Goal: Task Accomplishment & Management: Use online tool/utility

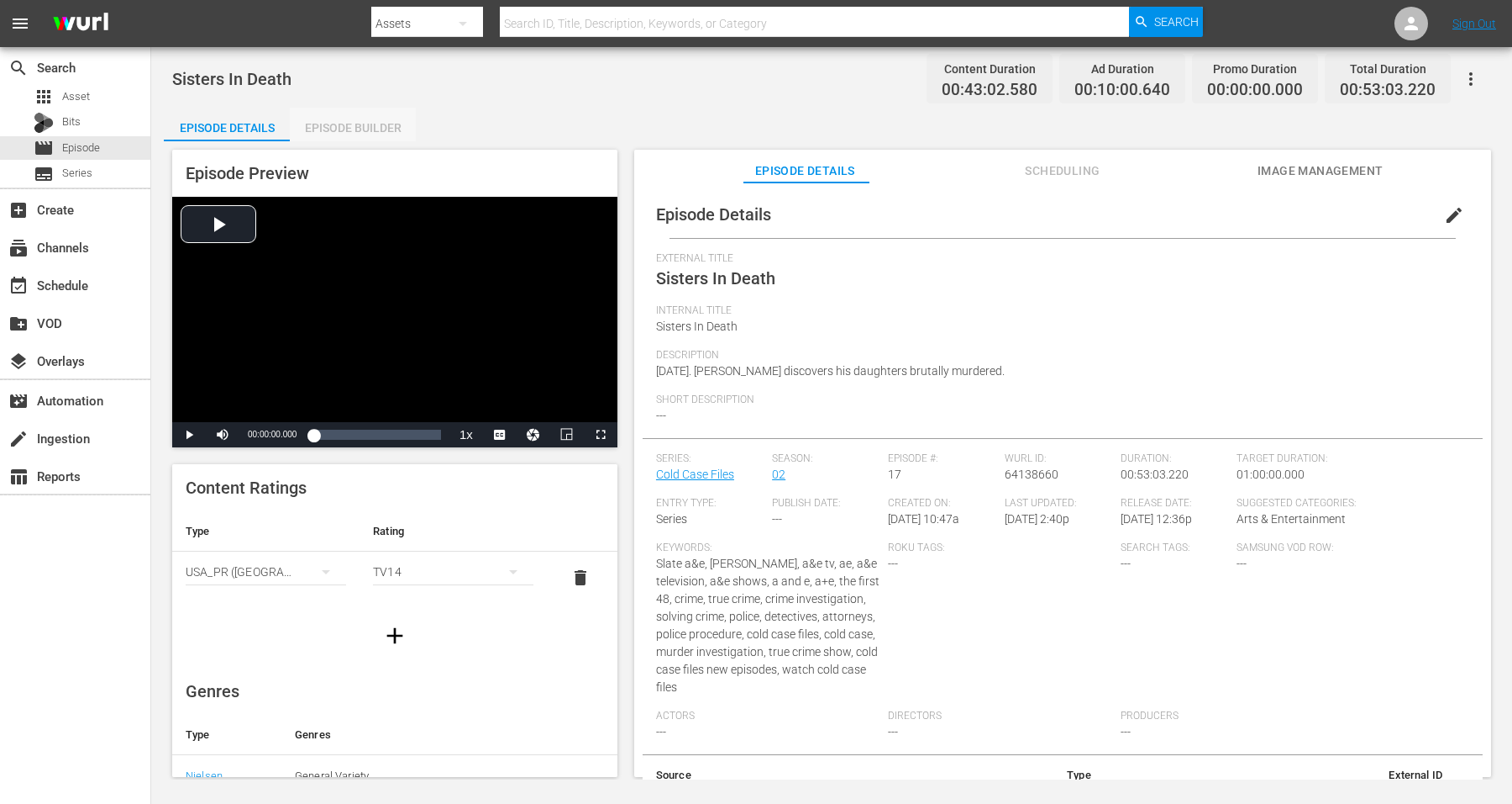
click at [340, 122] on div "Episode Builder" at bounding box center [352, 128] width 126 height 41
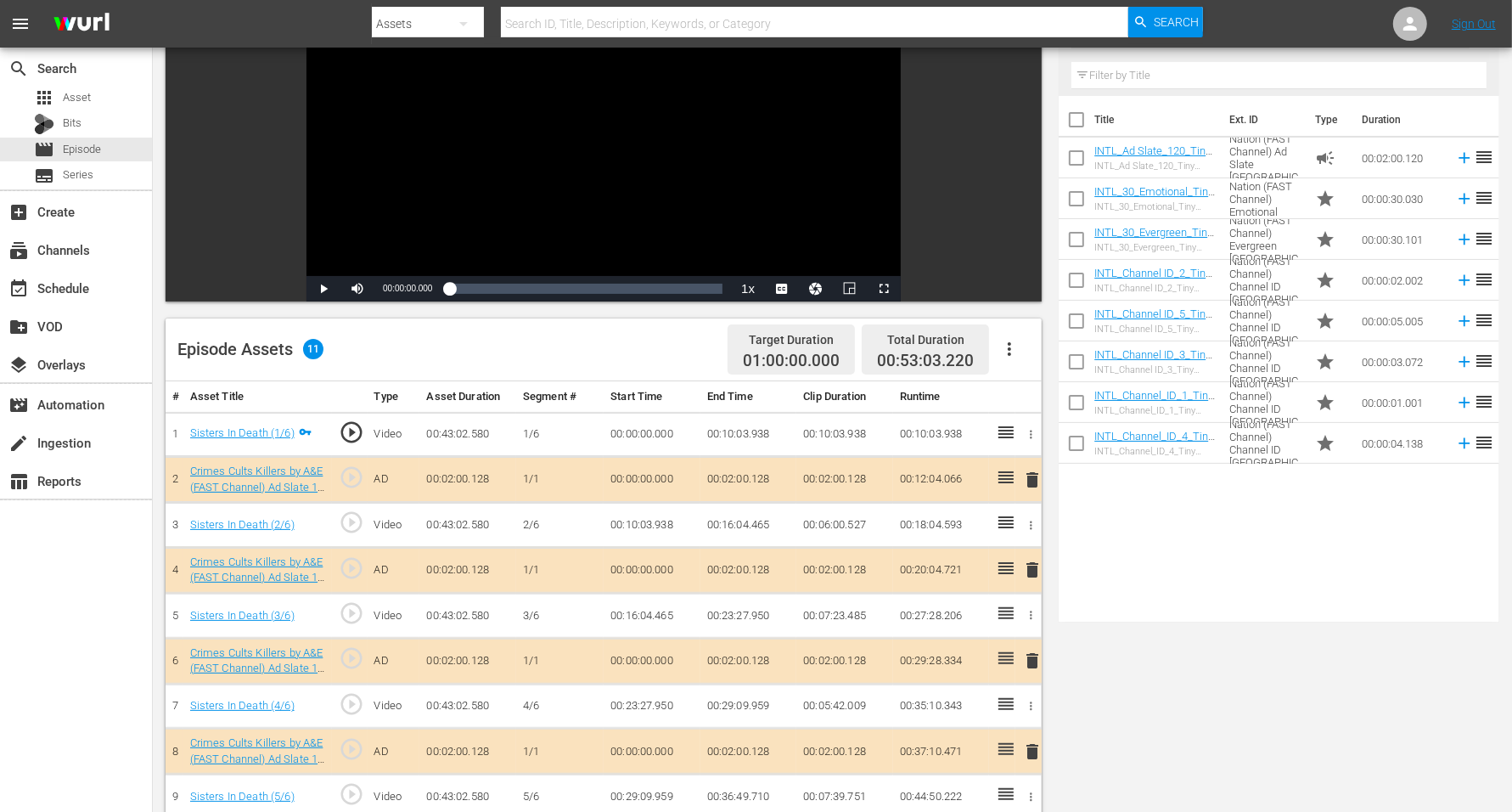
scroll to position [424, 0]
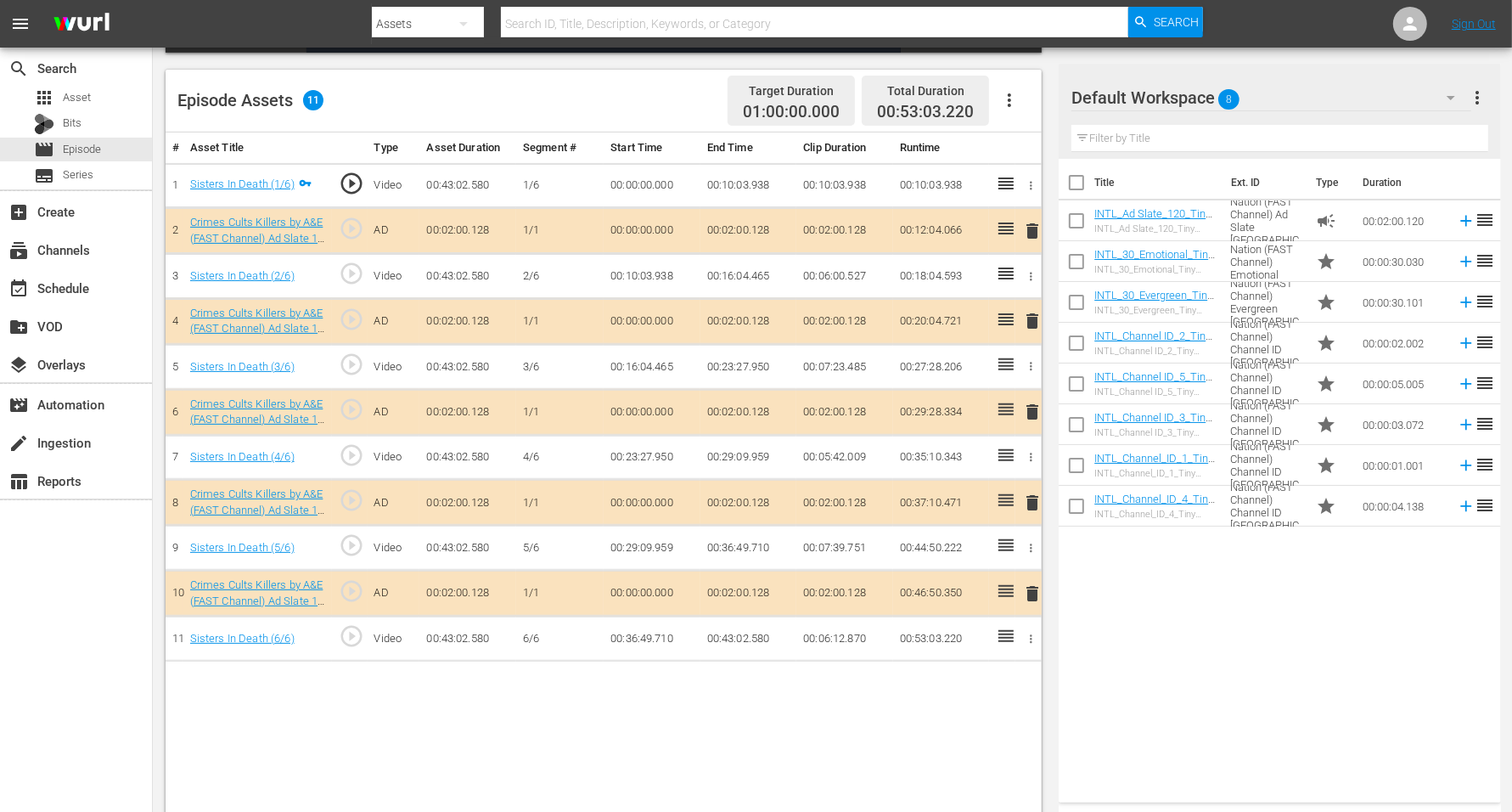
click at [1221, 94] on div "Default Workspace 8" at bounding box center [1271, 97] width 400 height 48
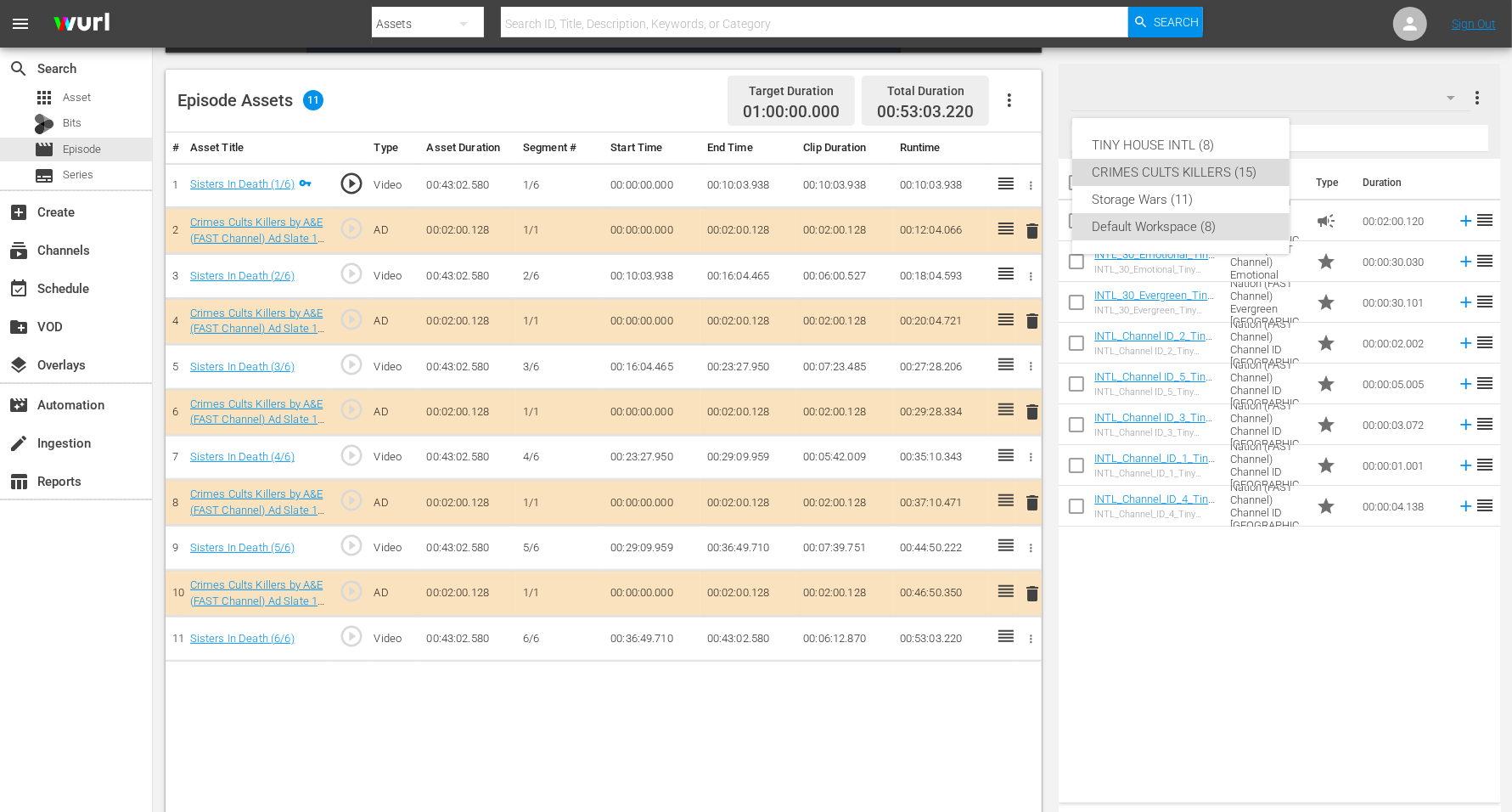
click at [1181, 167] on div "CRIMES CULTS KILLERS (15)" at bounding box center [1180, 172] width 176 height 27
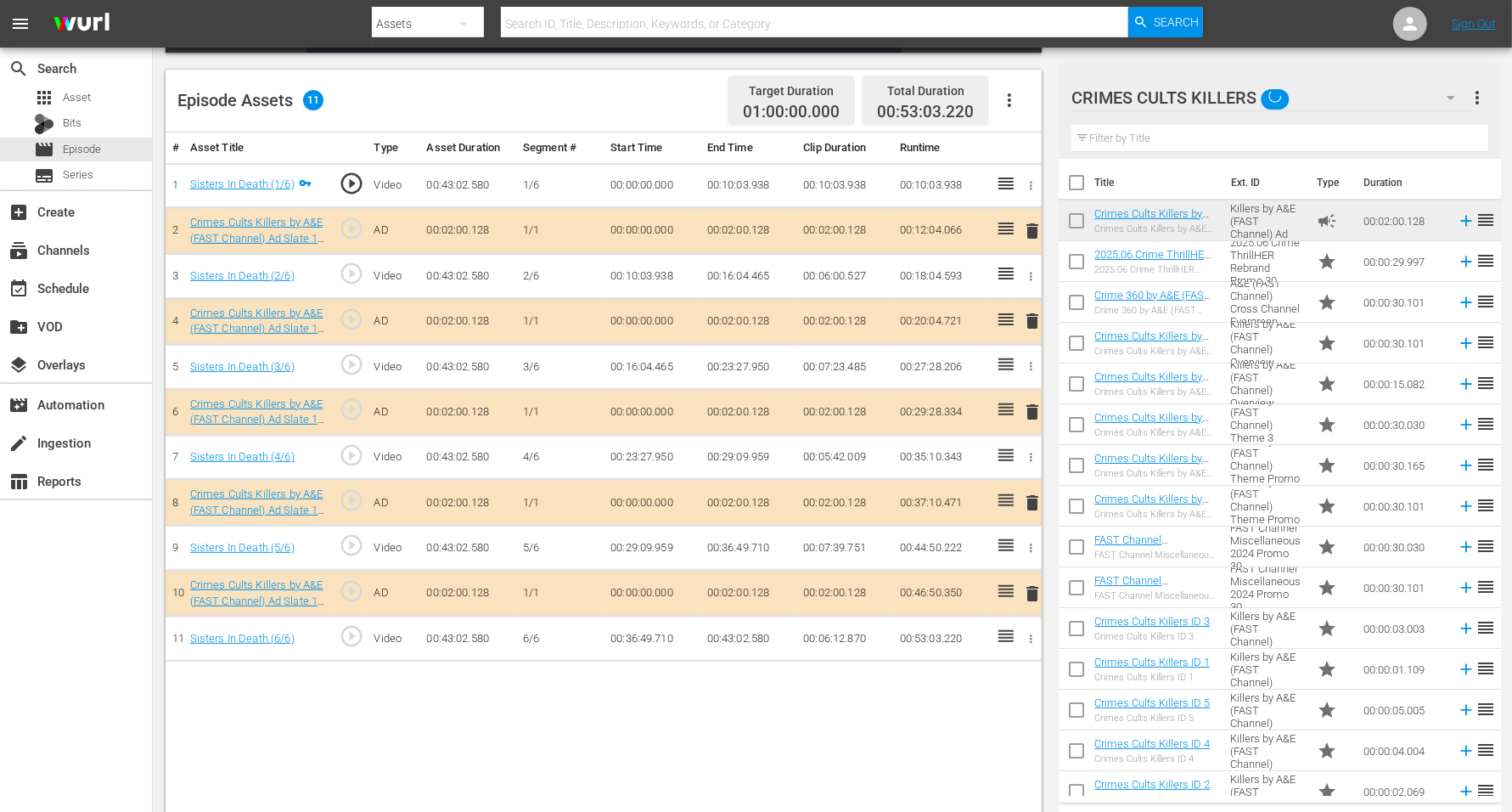
click at [1027, 227] on span "delete" at bounding box center [1032, 231] width 21 height 21
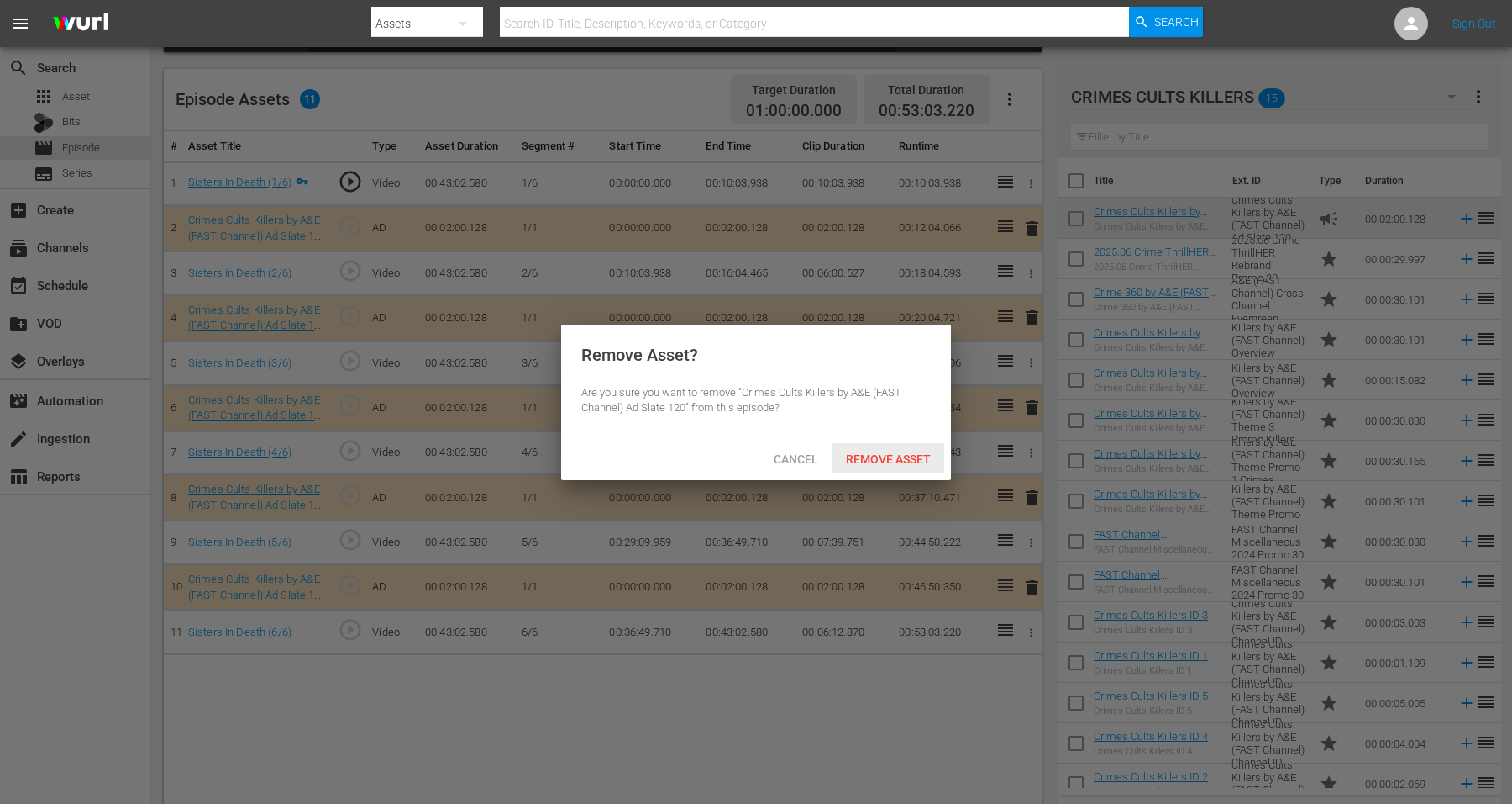
click at [883, 452] on span "Remove Asset" at bounding box center [887, 459] width 112 height 14
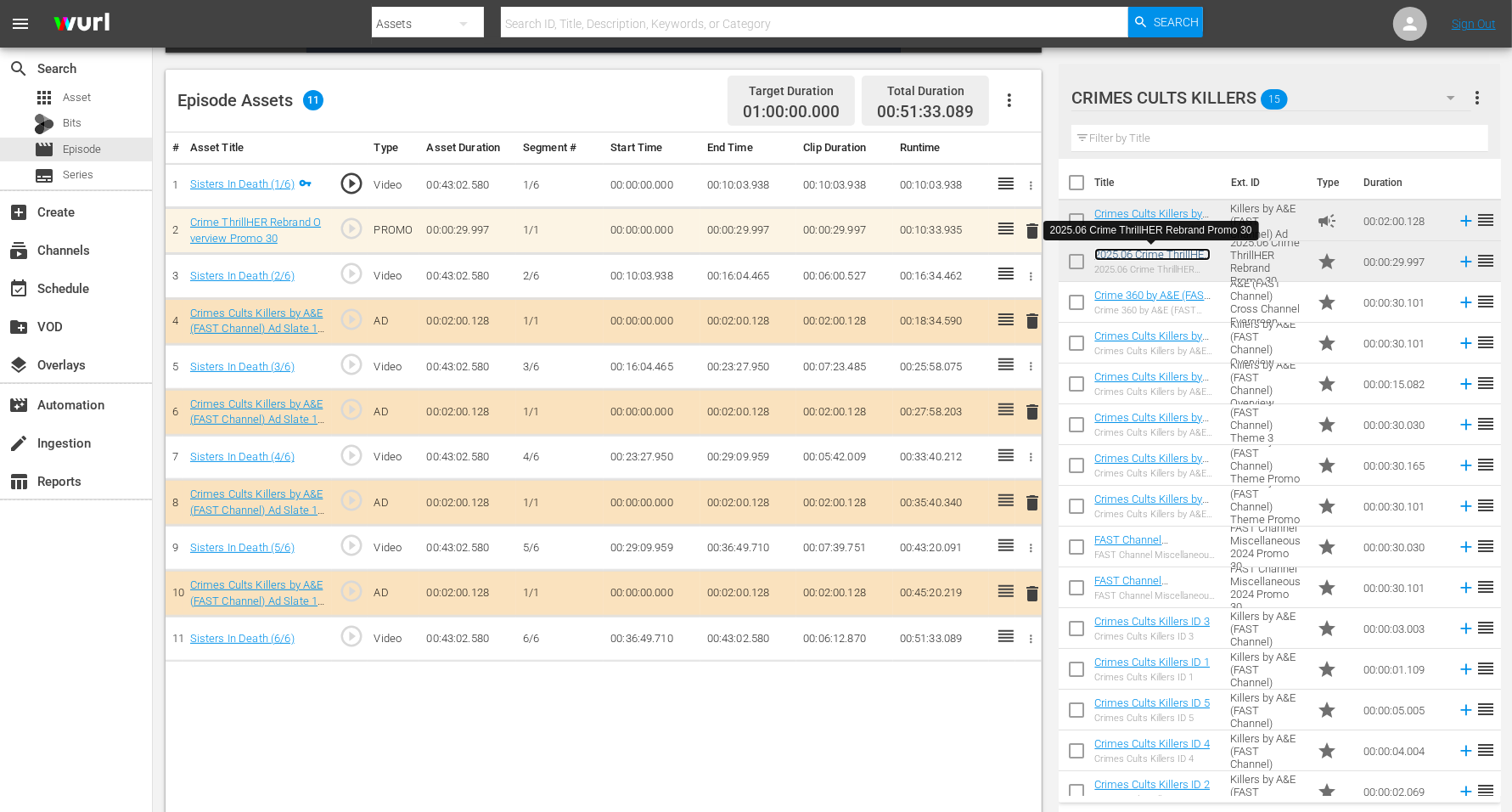
scroll to position [15, 0]
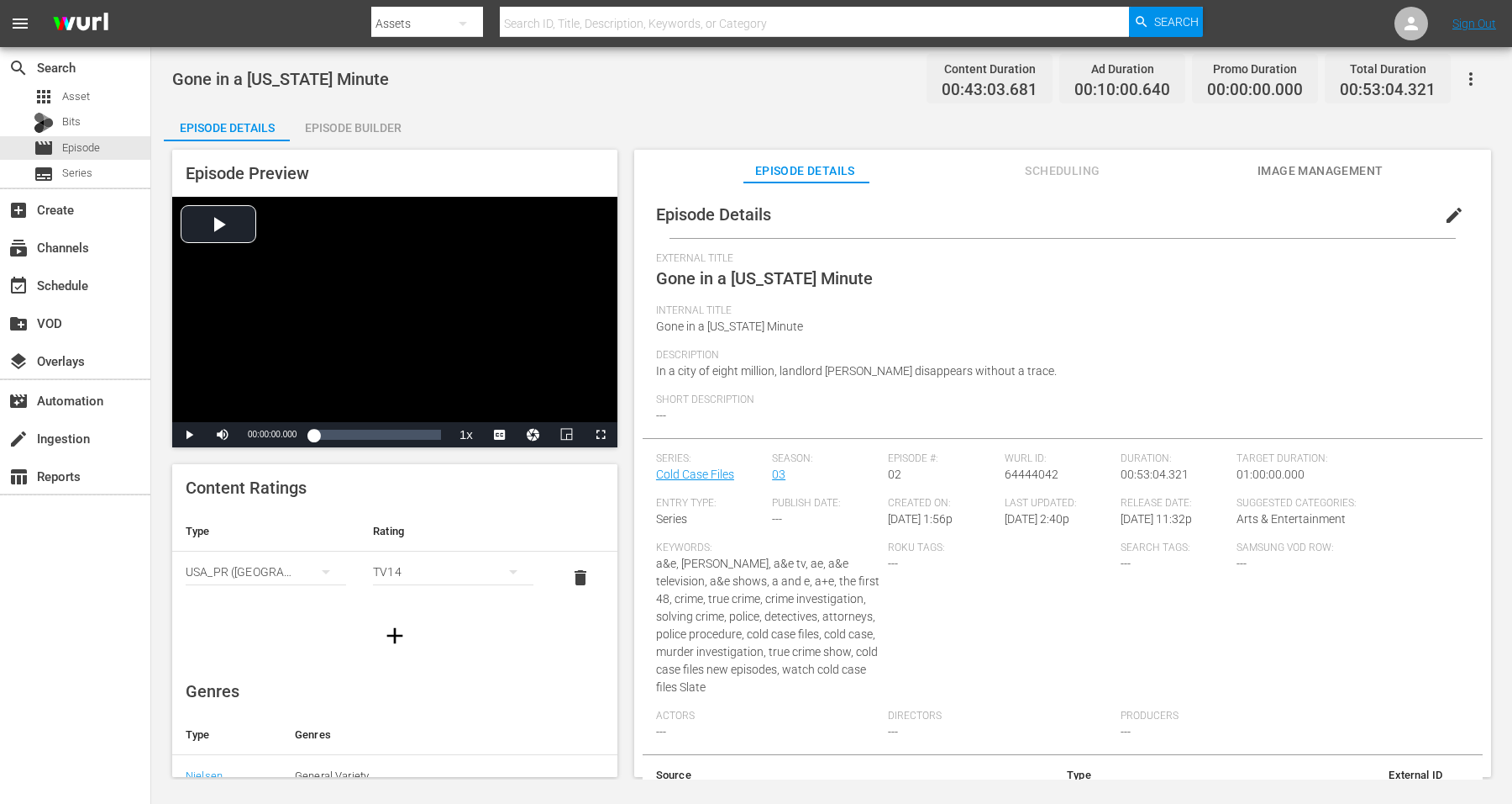
click at [362, 124] on div "Episode Builder" at bounding box center [352, 128] width 126 height 41
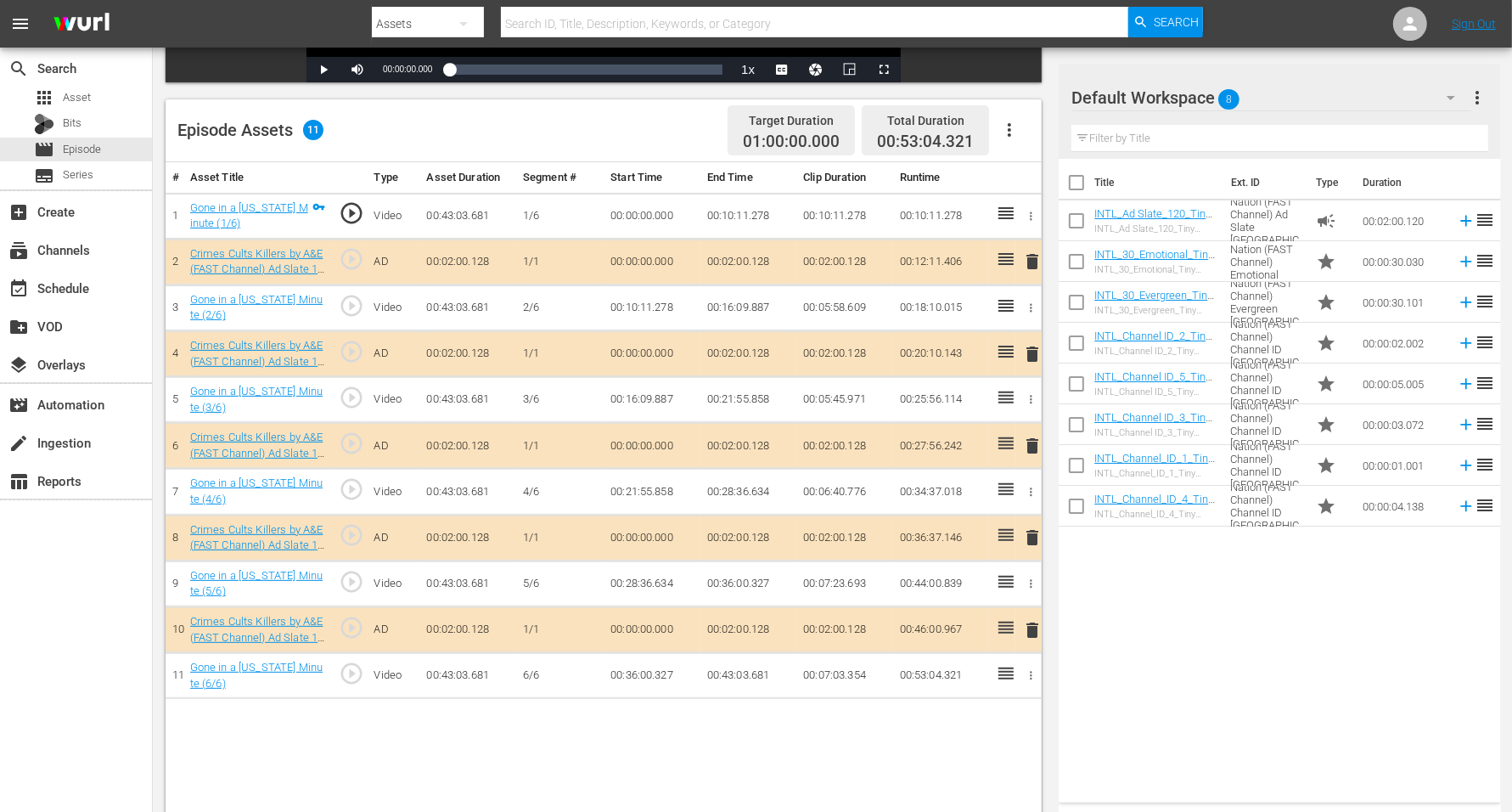
scroll to position [424, 0]
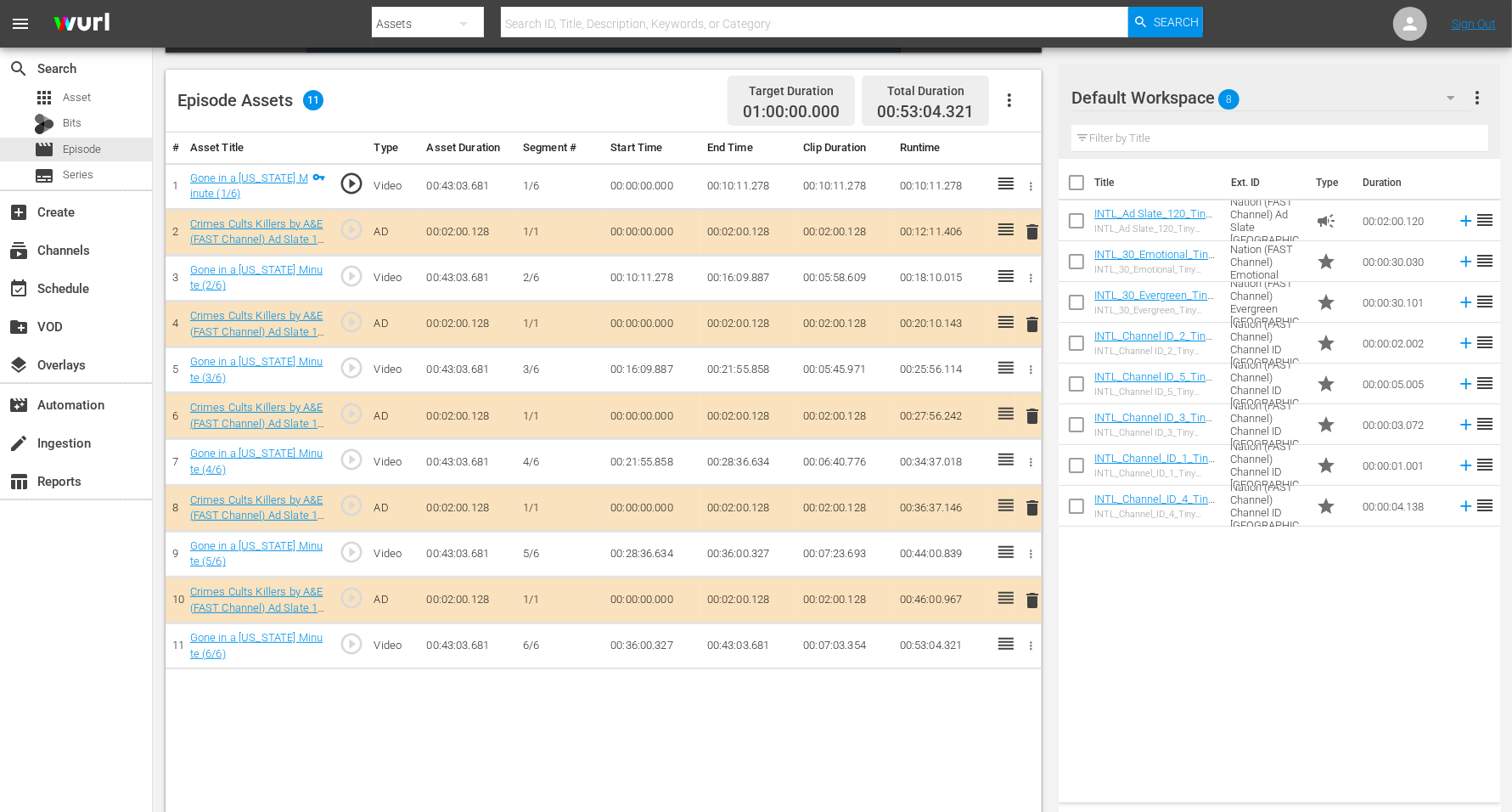
click at [1221, 96] on span "8" at bounding box center [1230, 99] width 21 height 35
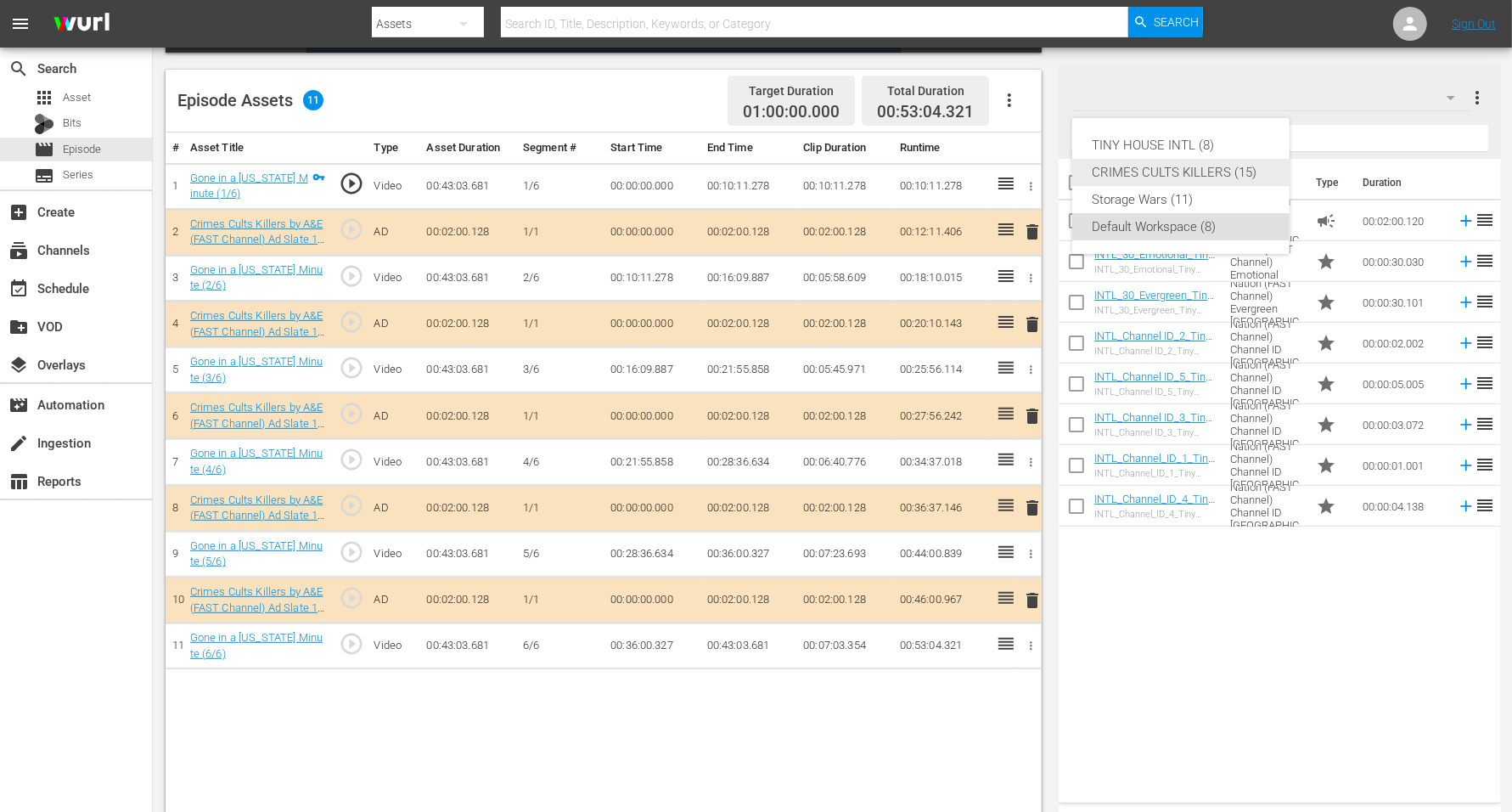
click at [1209, 169] on div "CRIMES CULTS KILLERS (15)" at bounding box center [1180, 172] width 176 height 27
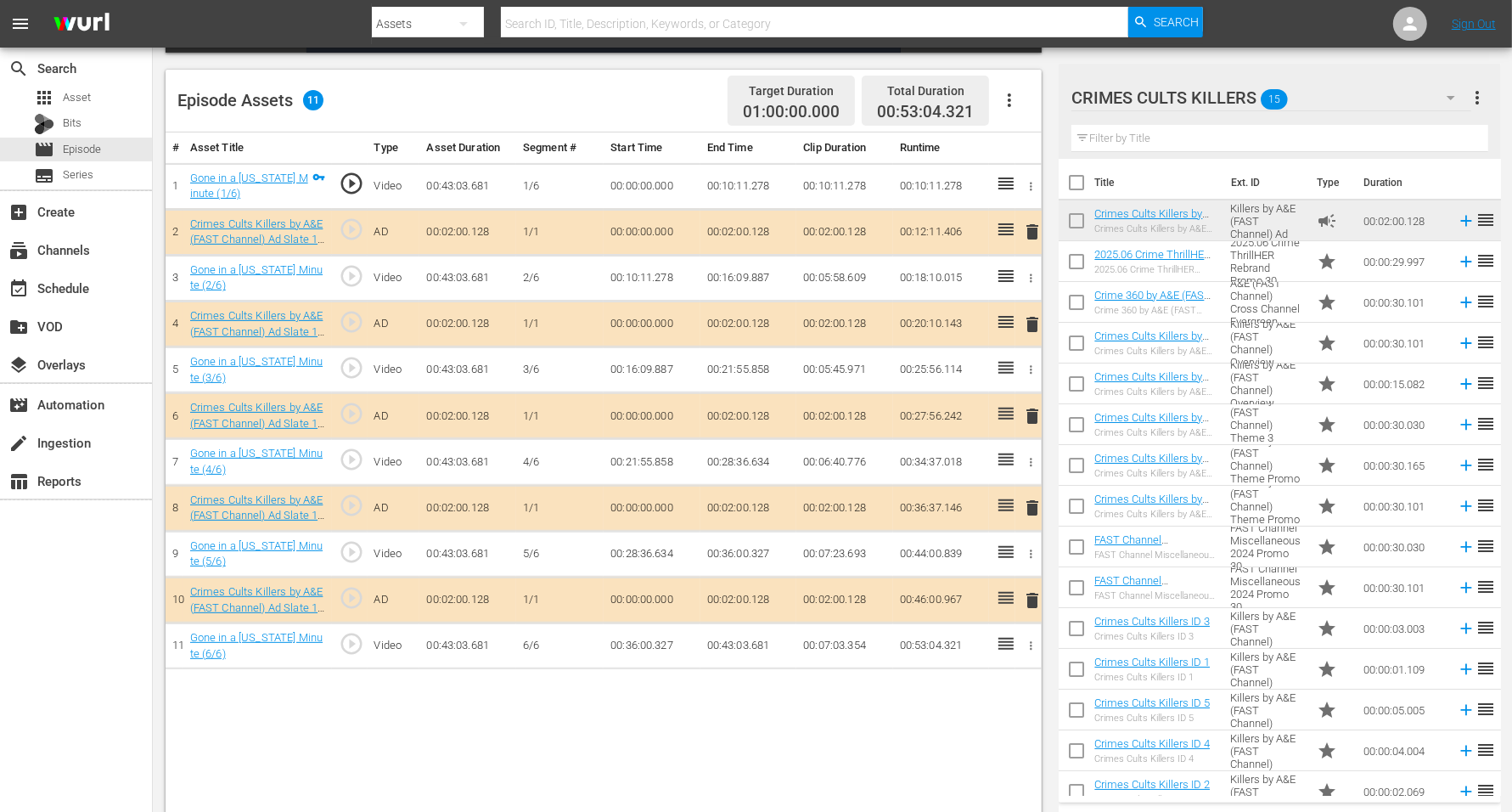
click at [1029, 324] on span "delete" at bounding box center [1032, 324] width 21 height 21
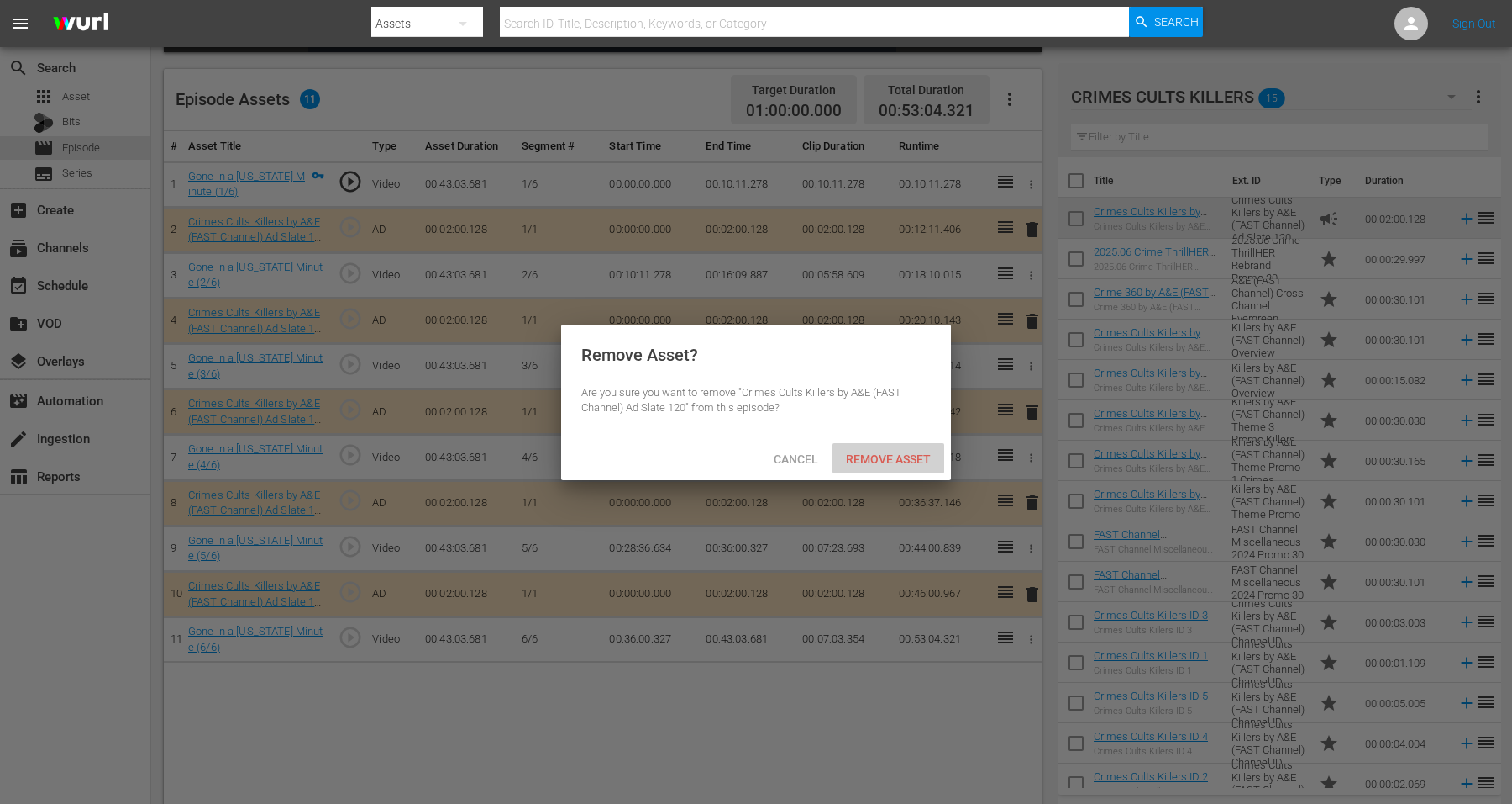
click at [889, 450] on div "Remove Asset" at bounding box center [887, 459] width 112 height 31
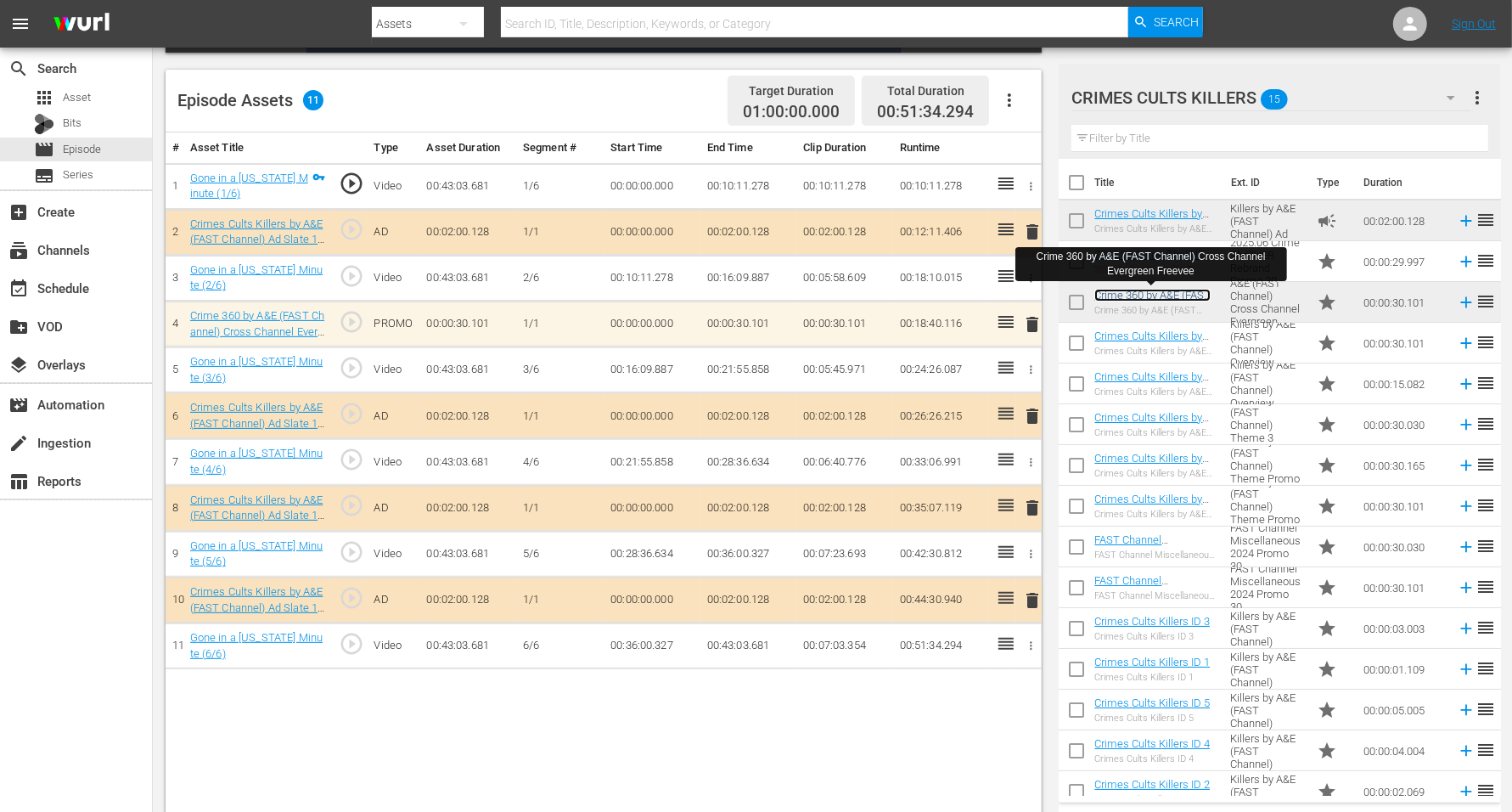
scroll to position [442, 0]
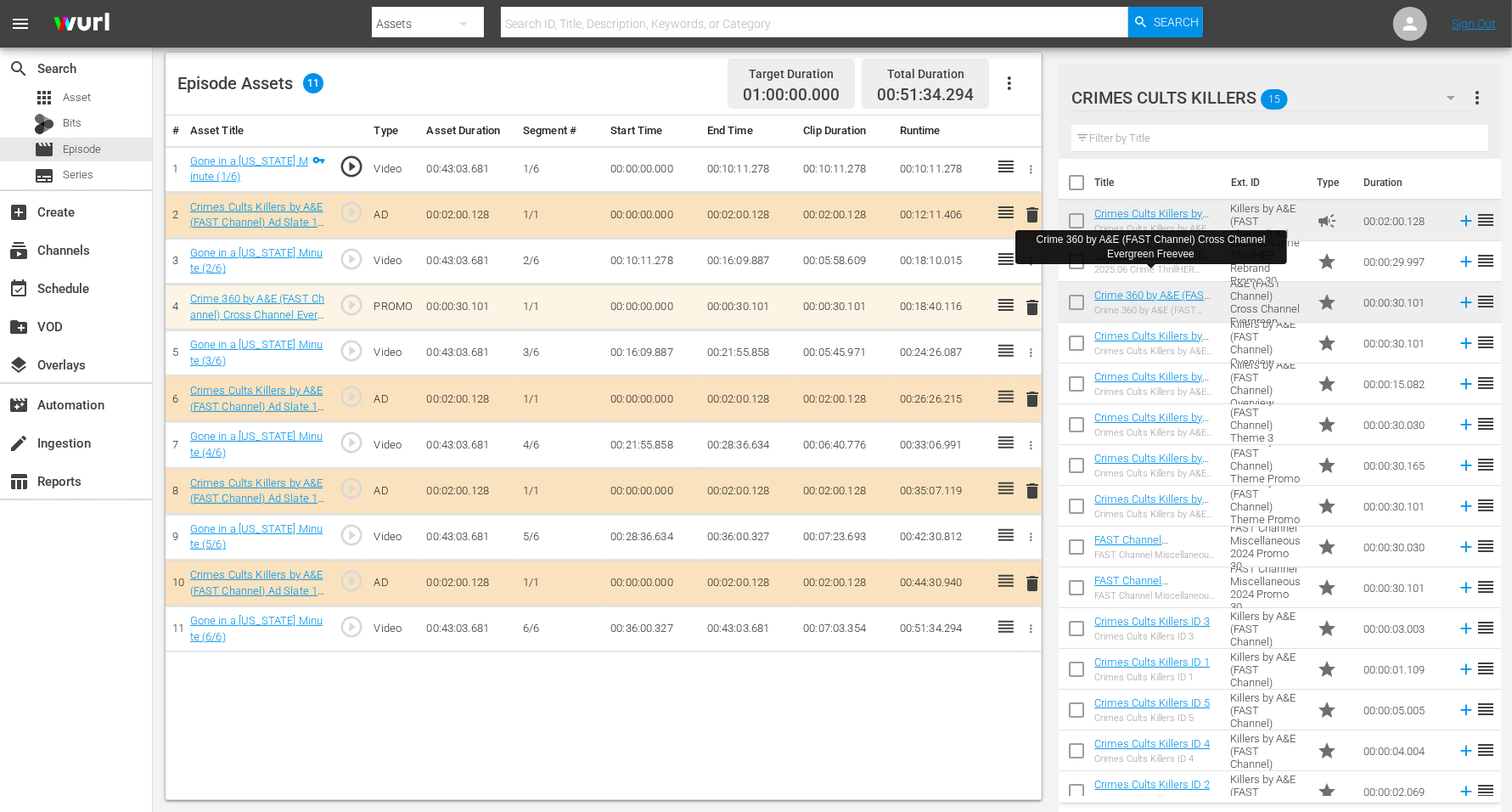
click at [1034, 578] on span "delete" at bounding box center [1032, 584] width 21 height 21
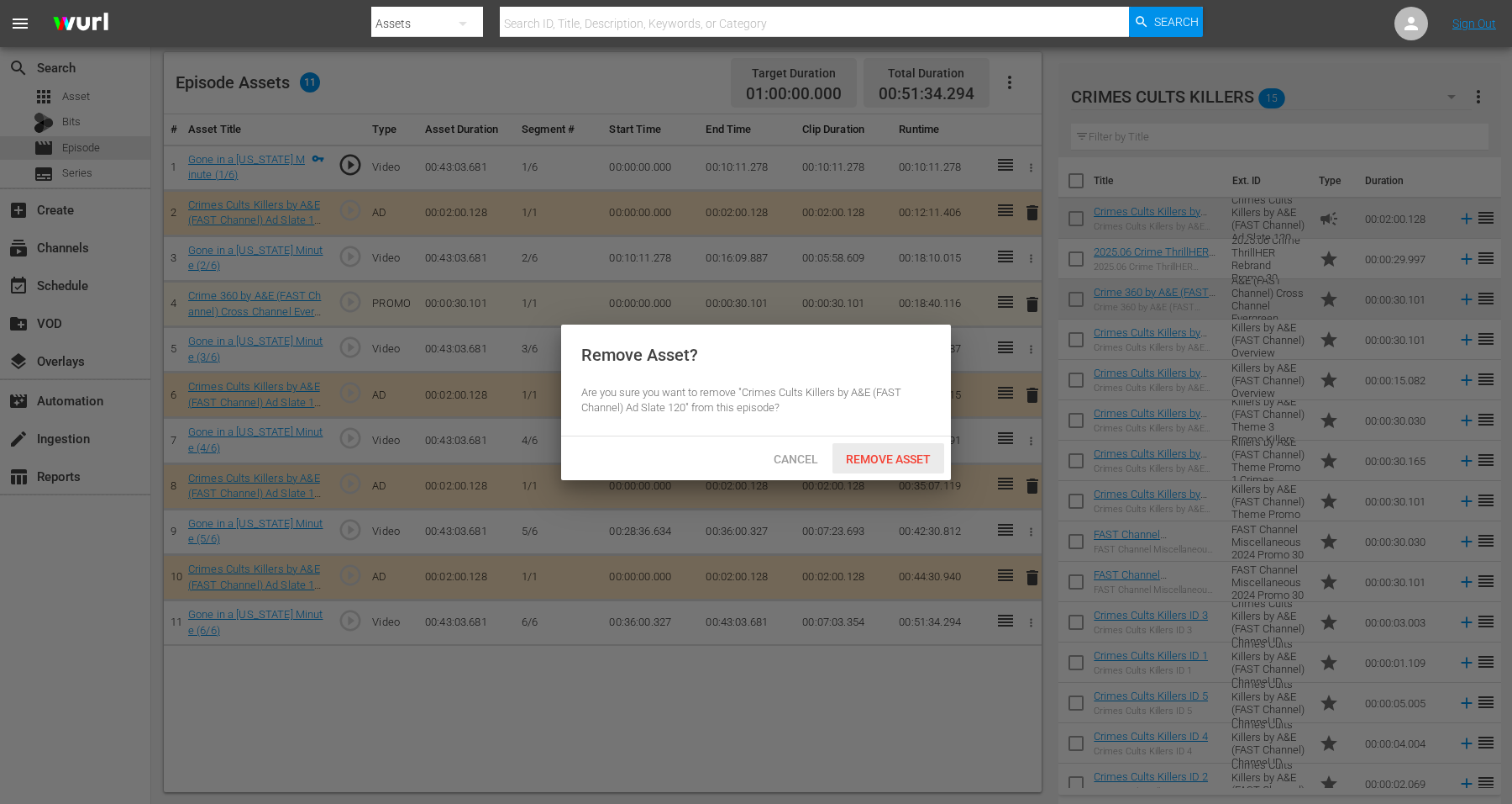
click at [899, 456] on span "Remove Asset" at bounding box center [887, 459] width 112 height 14
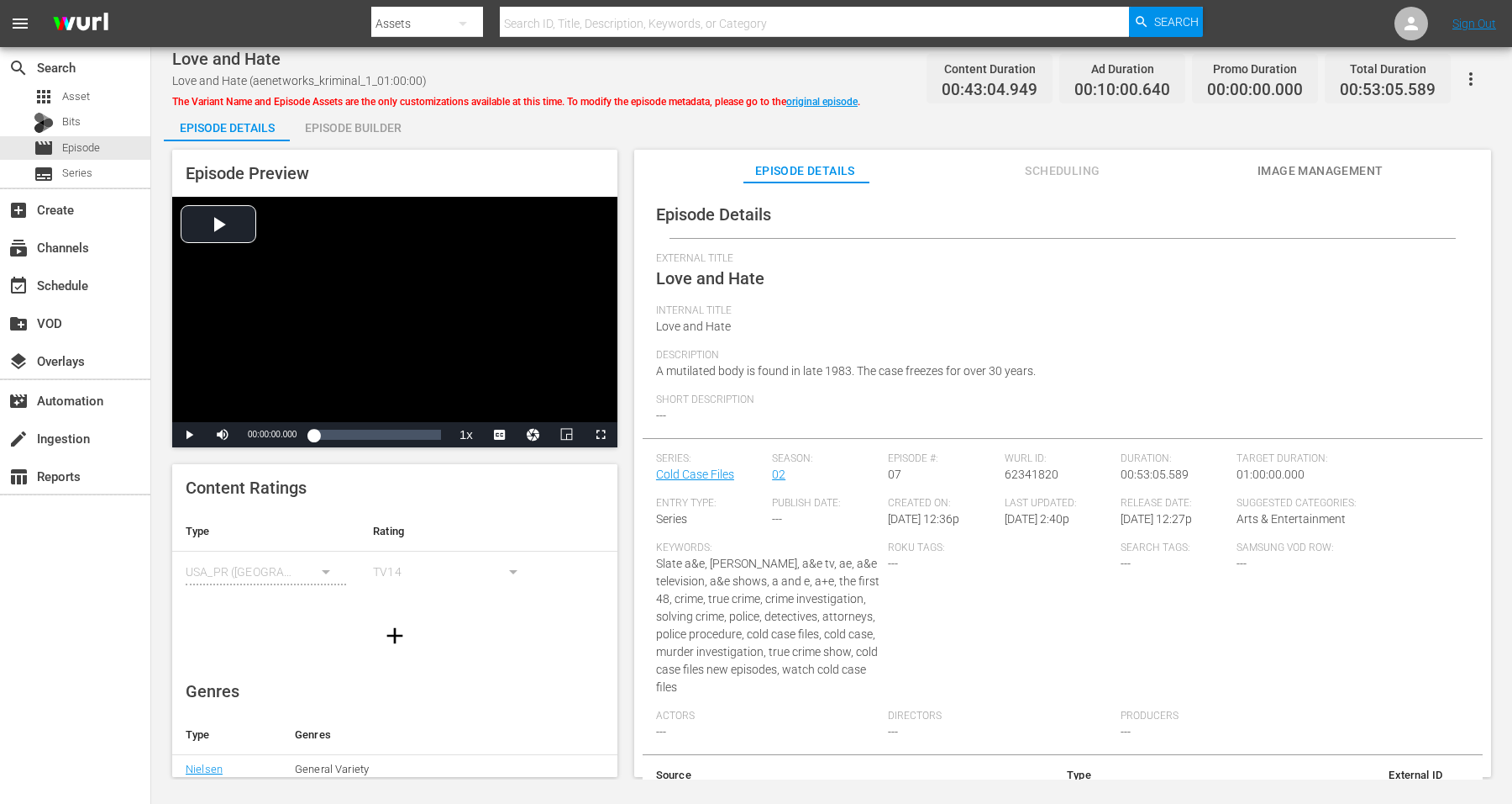
click at [359, 117] on div "Episode Builder" at bounding box center [352, 128] width 126 height 41
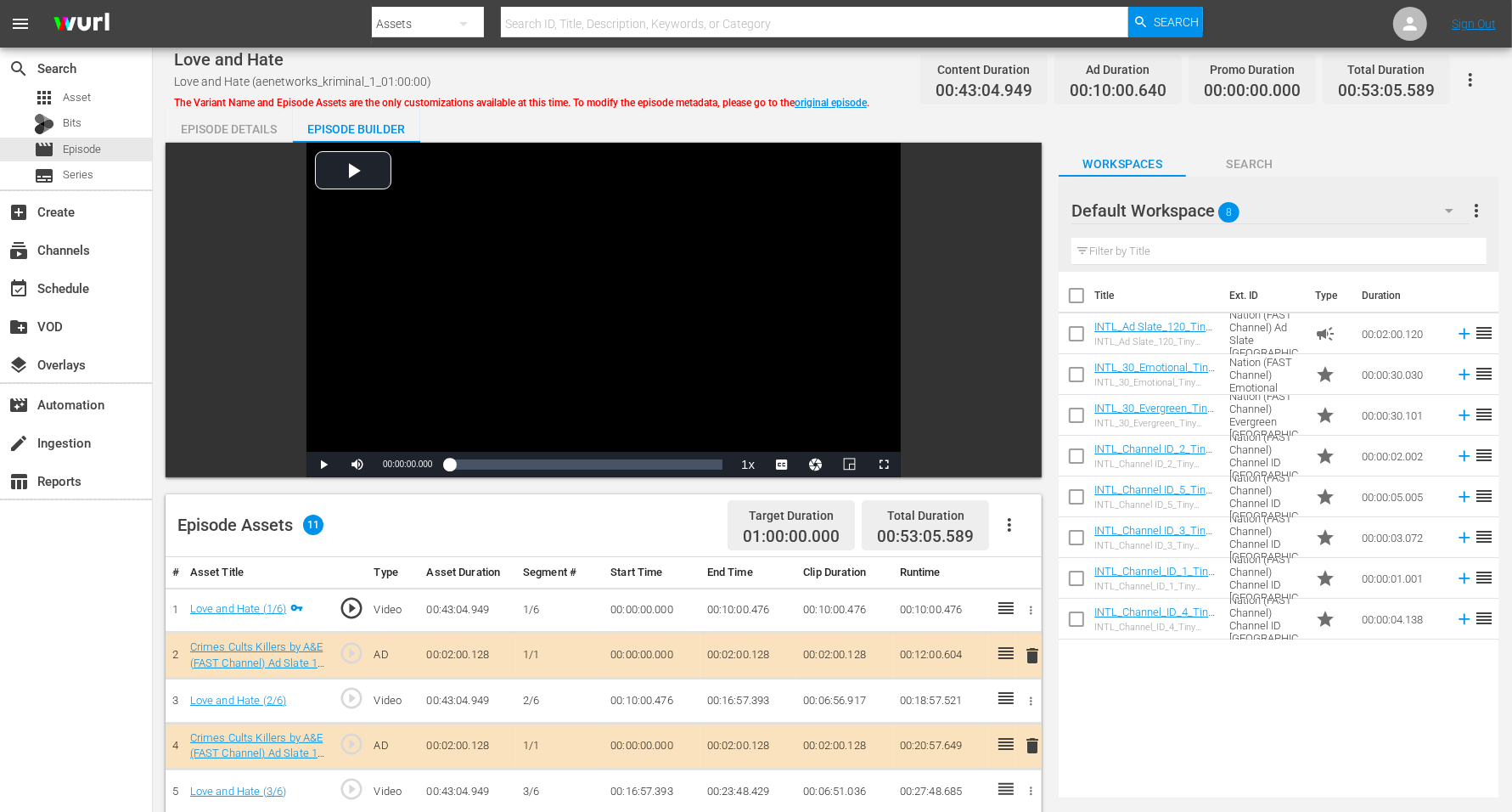
click at [1217, 209] on div "Default Workspace 8" at bounding box center [1270, 210] width 398 height 48
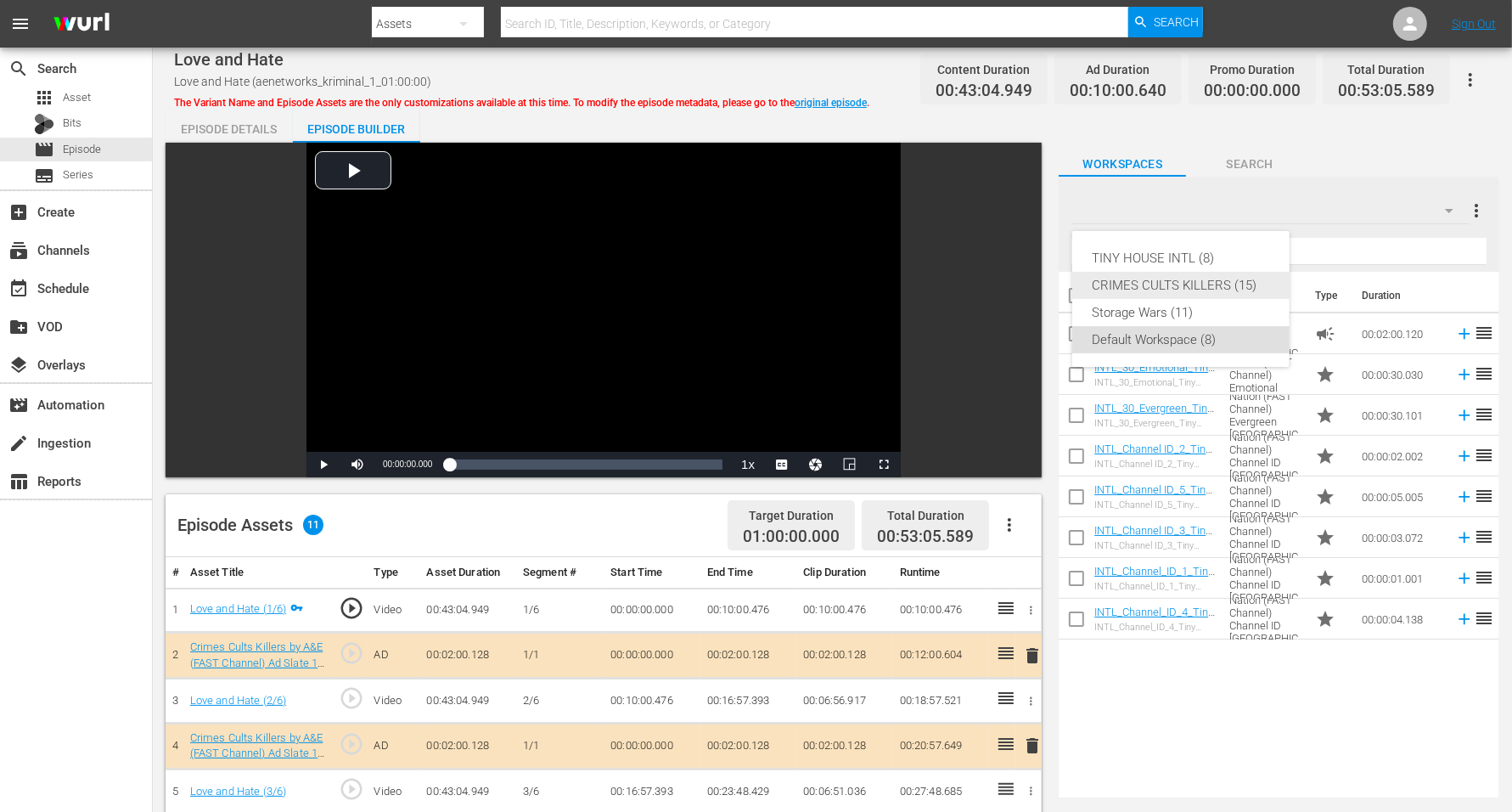
click at [1192, 280] on div "CRIMES CULTS KILLERS (15)" at bounding box center [1180, 284] width 176 height 27
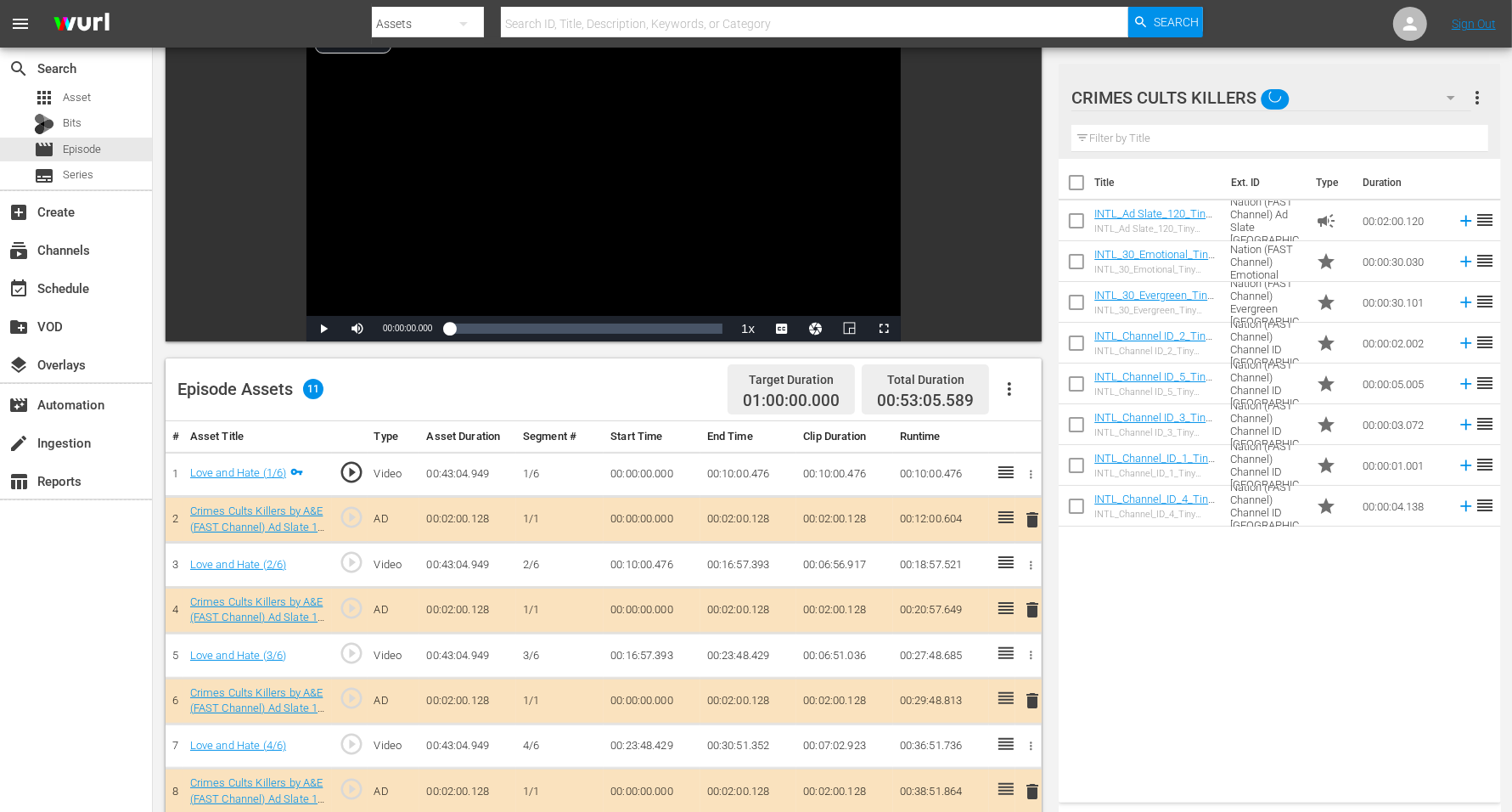
scroll to position [213, 0]
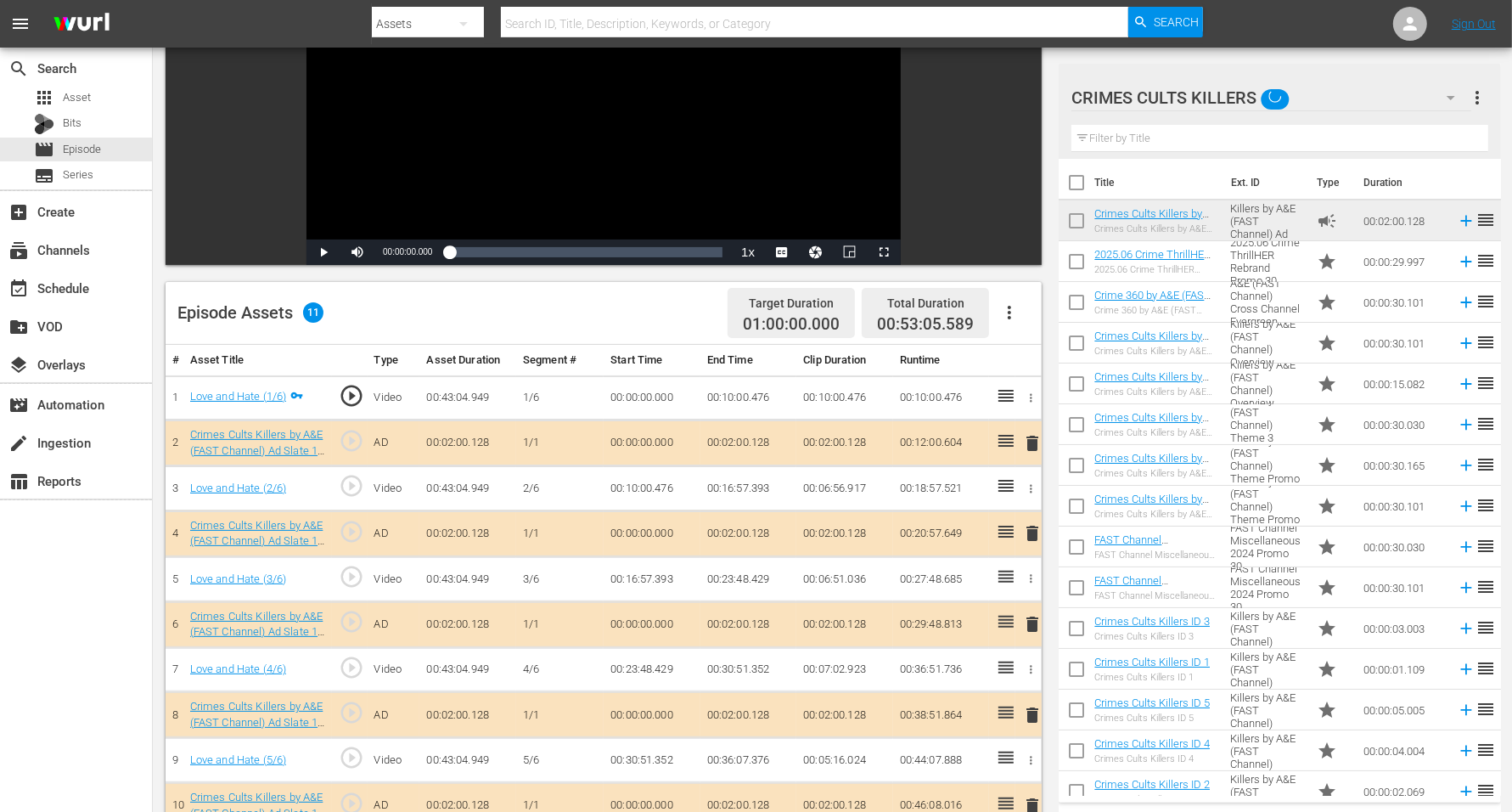
click at [1032, 614] on span "delete" at bounding box center [1032, 624] width 21 height 21
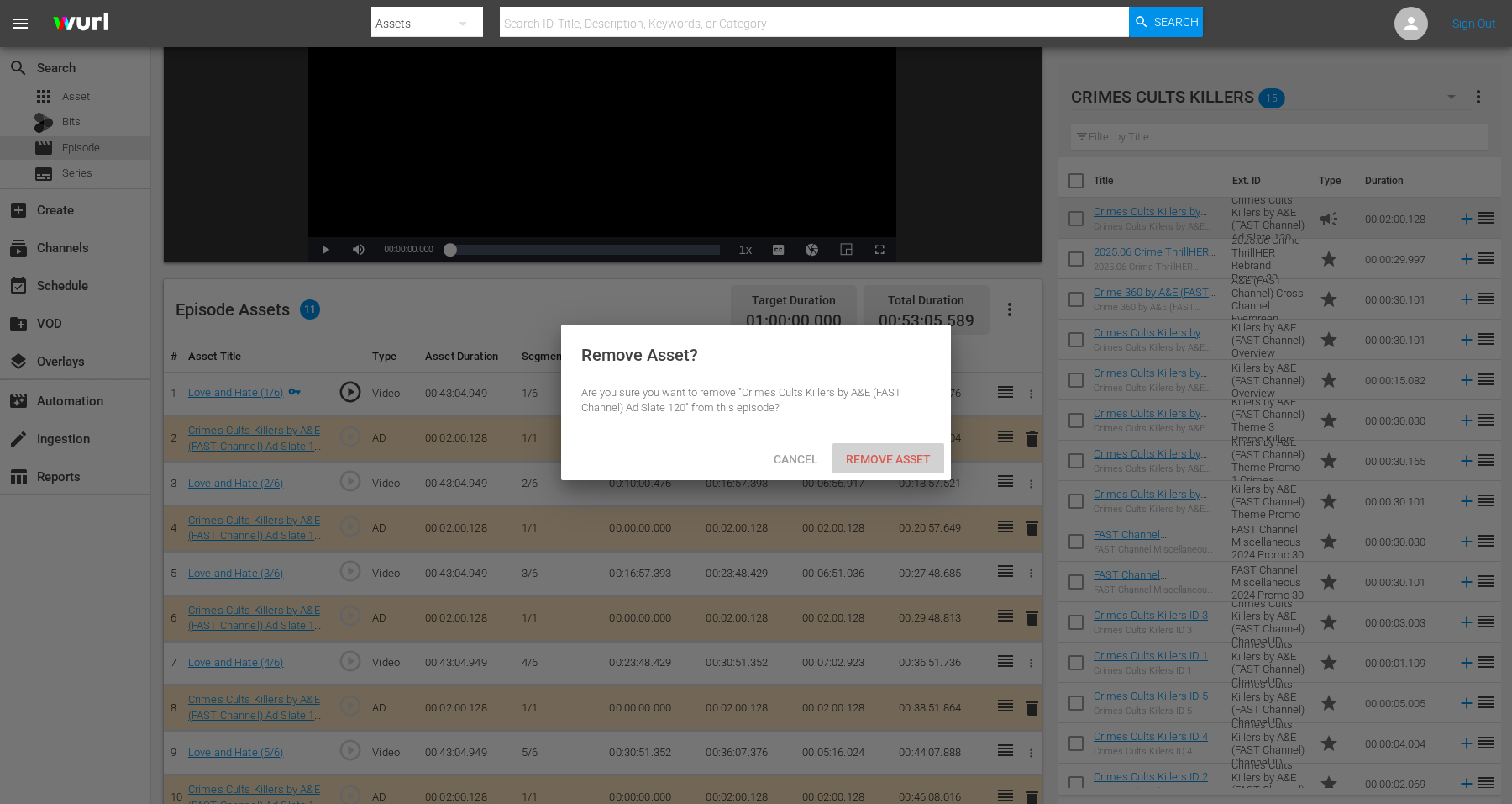
click at [882, 459] on span "Remove Asset" at bounding box center [887, 459] width 112 height 14
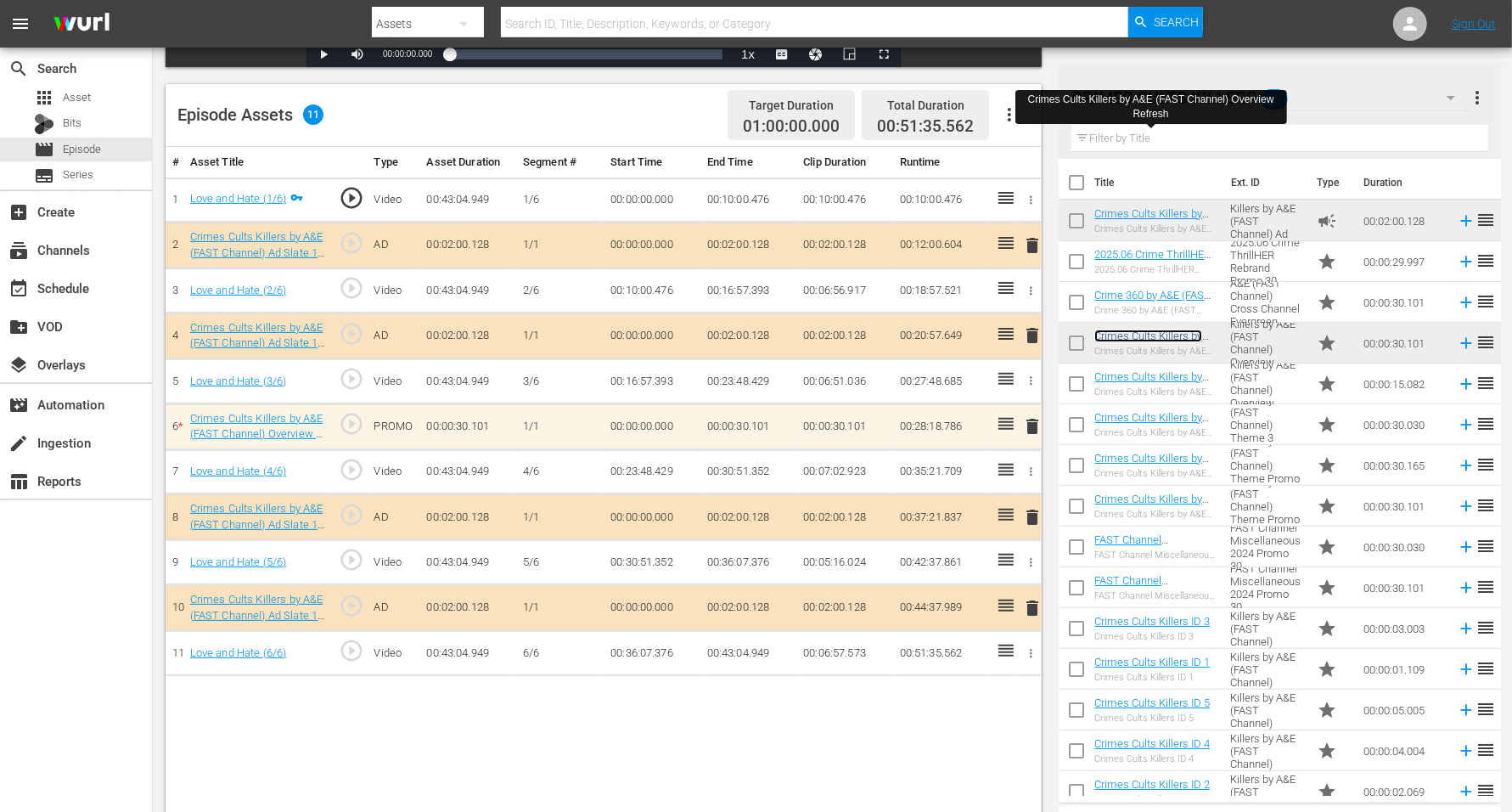
scroll to position [424, 0]
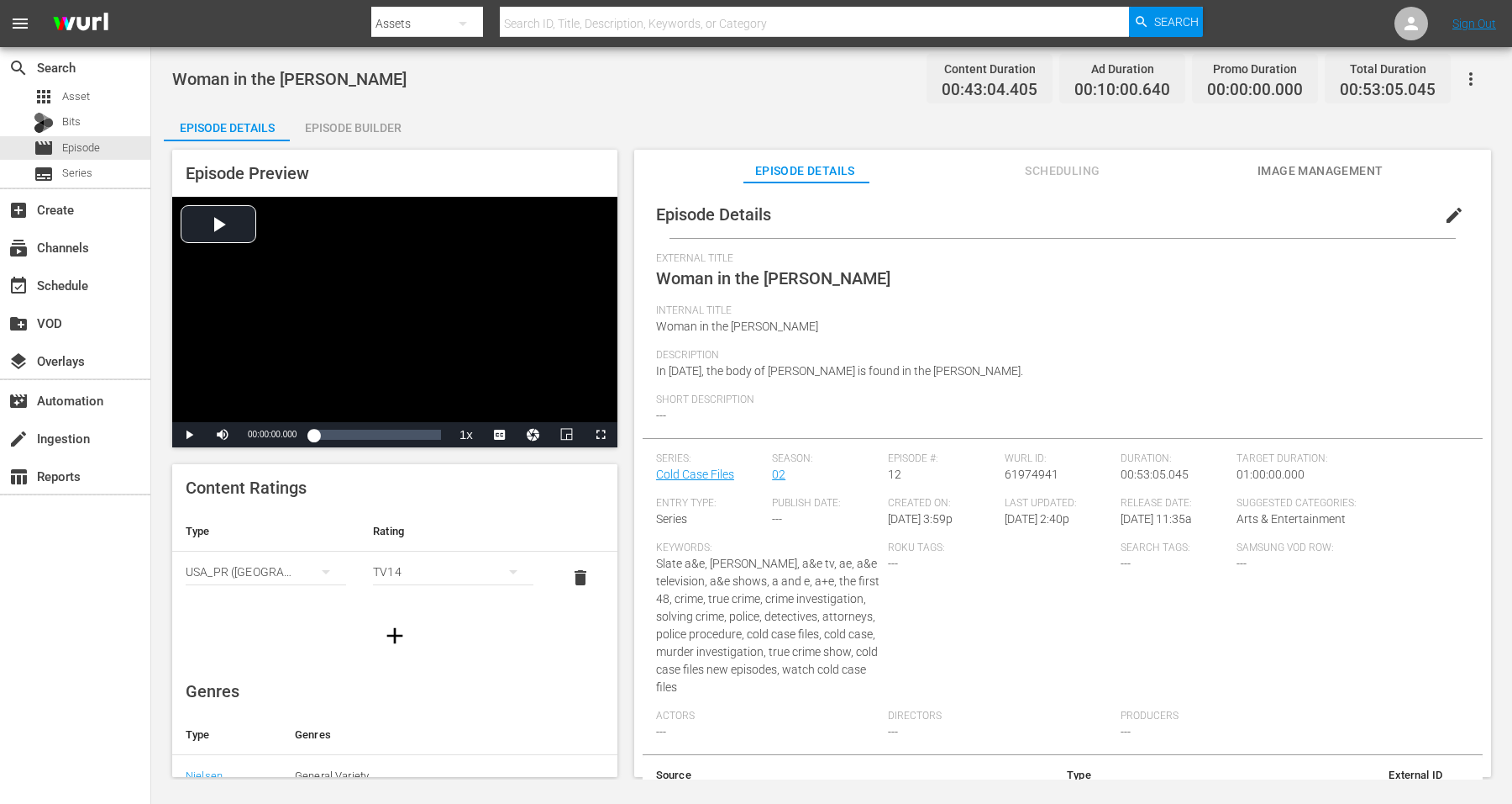
click at [330, 115] on div "Episode Builder" at bounding box center [352, 128] width 126 height 41
click at [335, 131] on div "Episode Builder" at bounding box center [352, 128] width 126 height 41
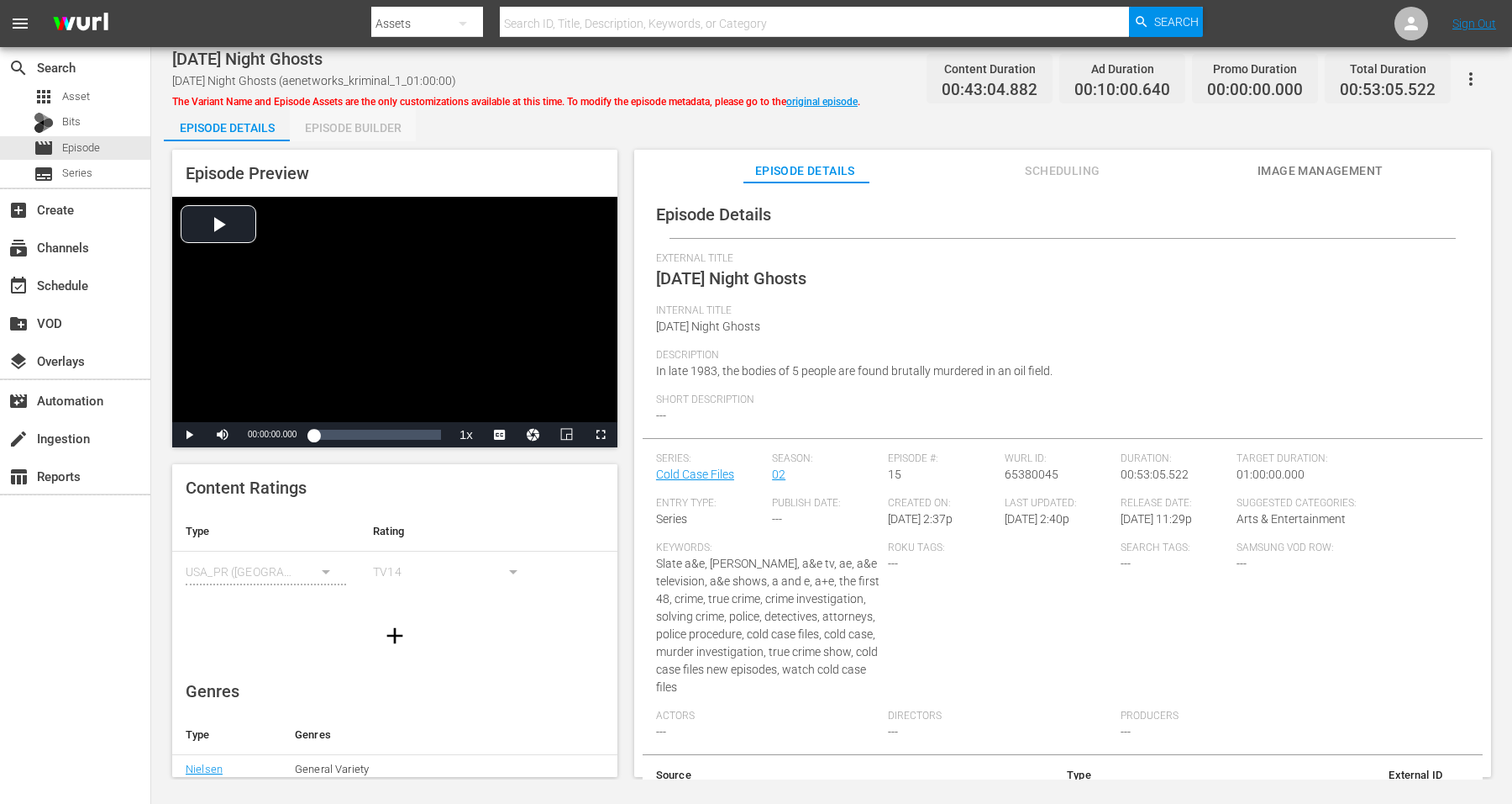
click at [334, 123] on div "Episode Builder" at bounding box center [352, 128] width 126 height 41
click at [352, 125] on div "Episode Builder" at bounding box center [352, 128] width 126 height 41
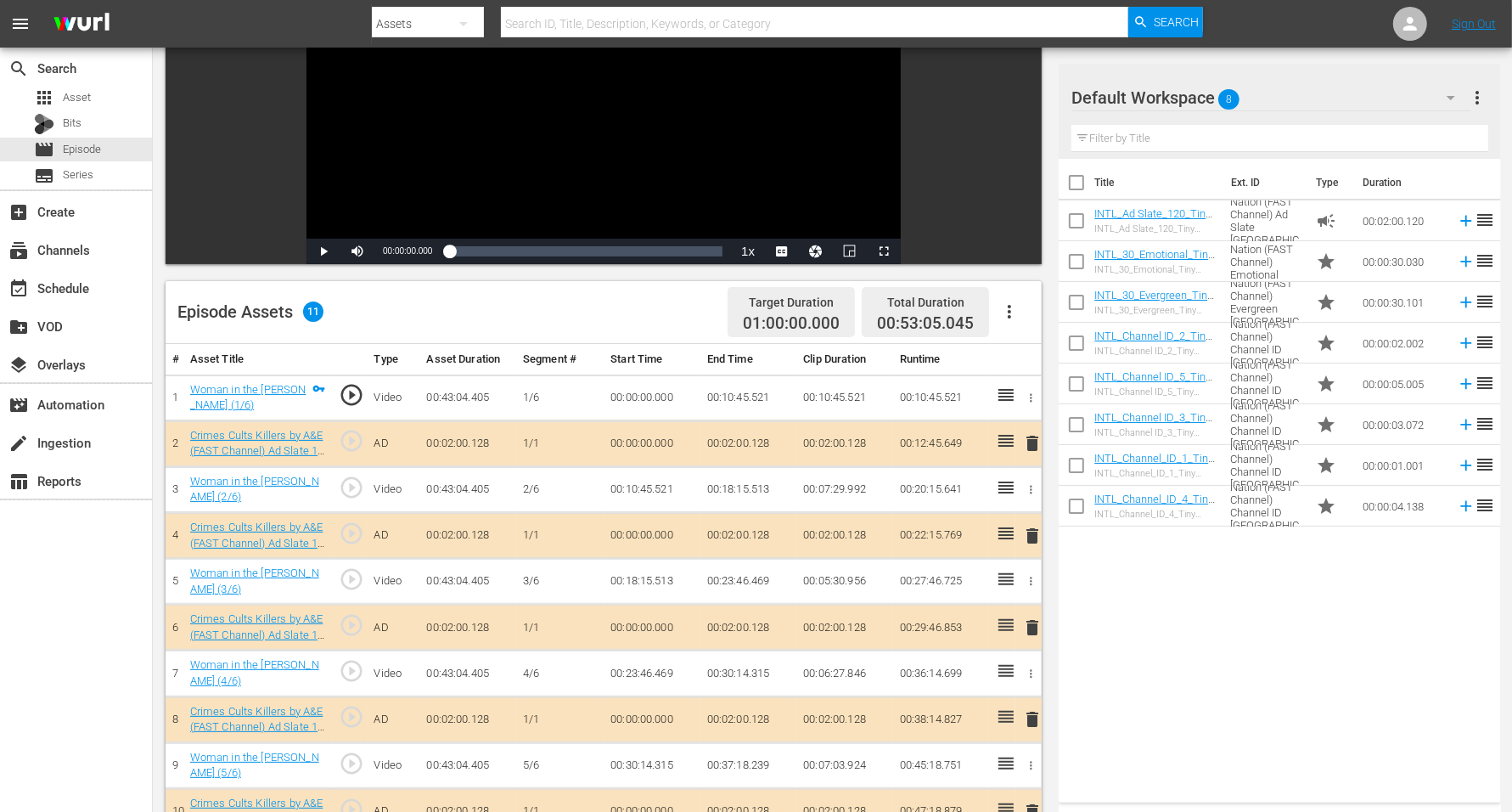
scroll to position [318, 0]
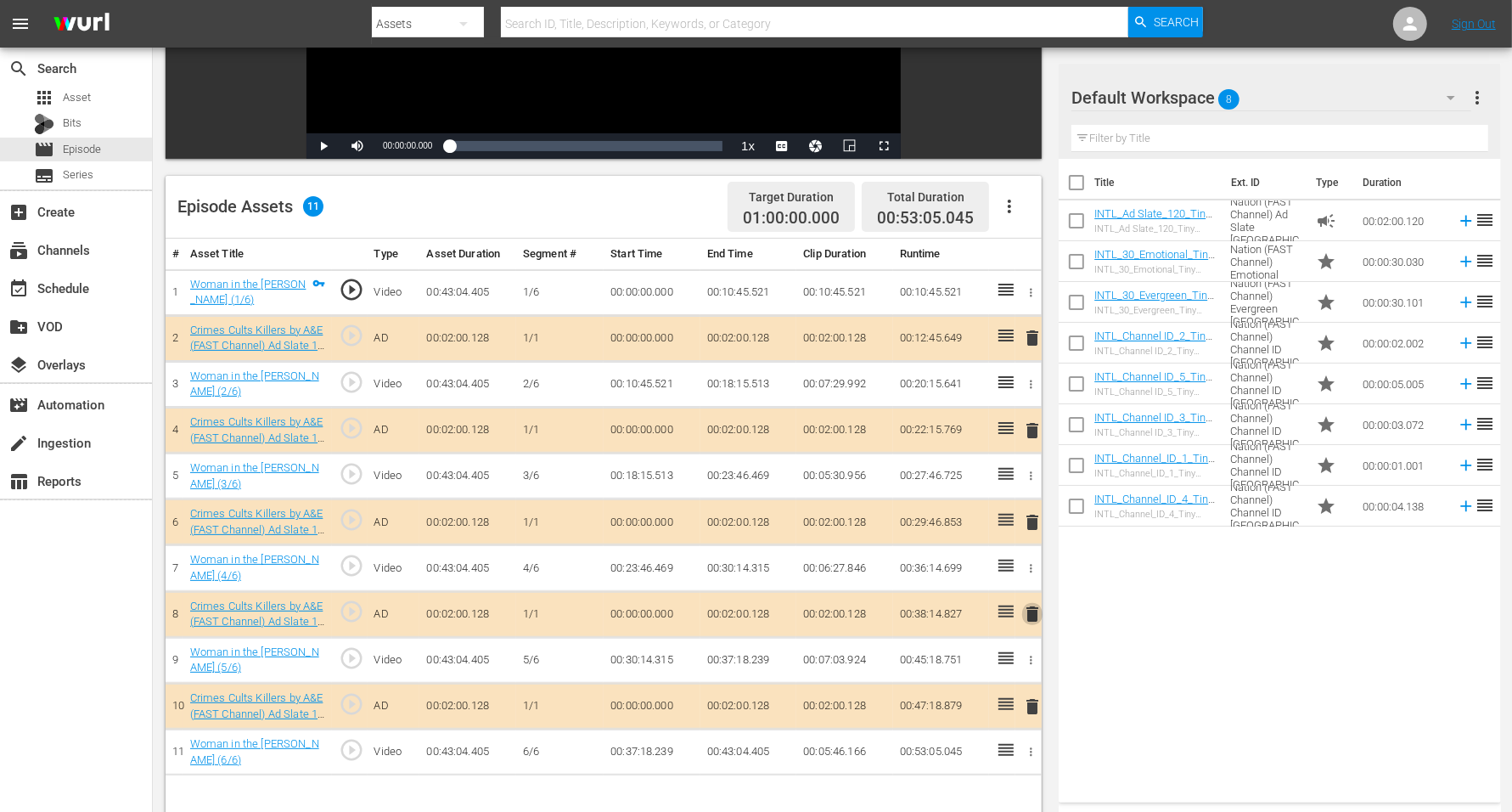
click at [1030, 603] on span "delete" at bounding box center [1032, 613] width 21 height 21
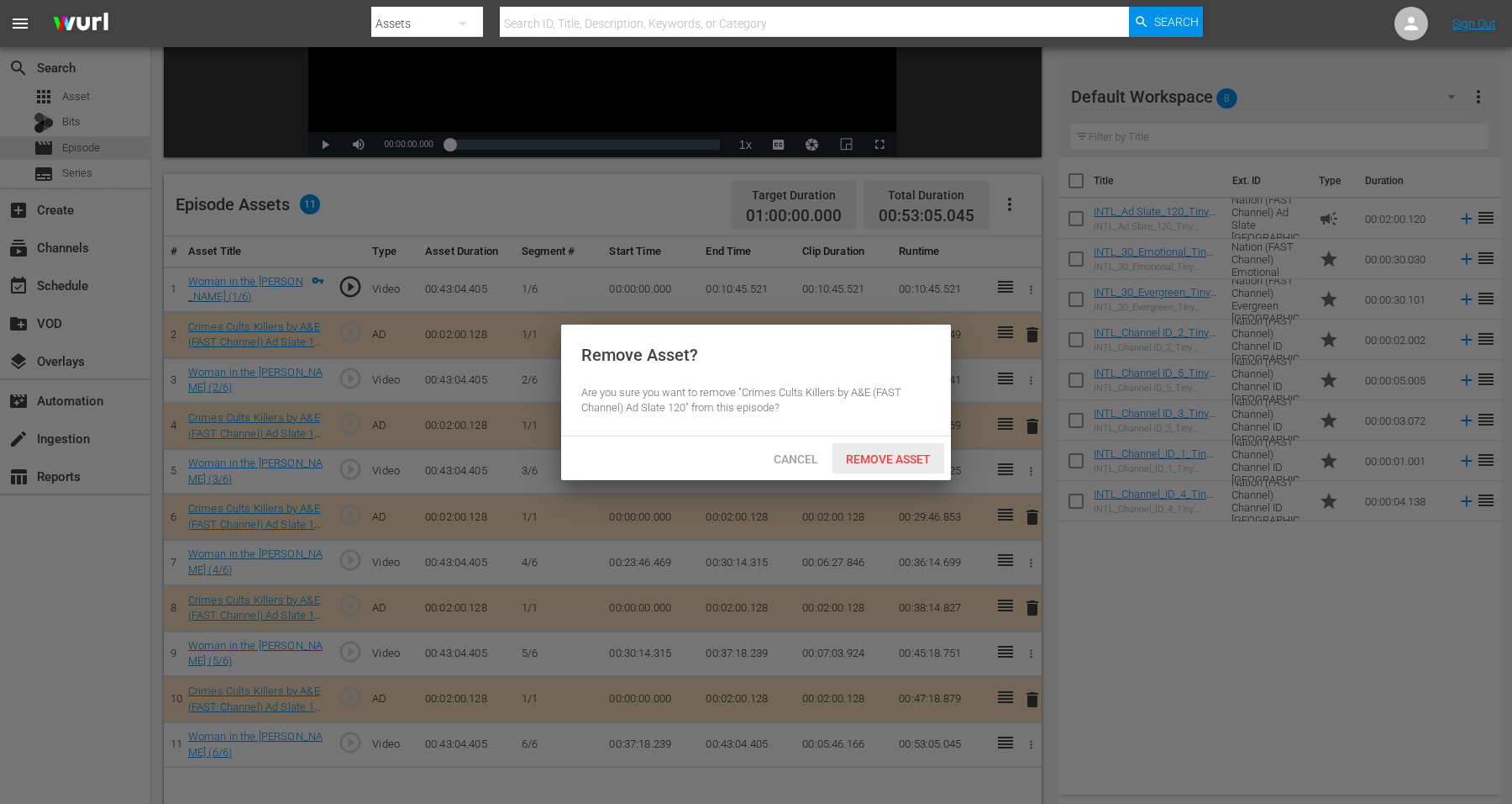
click at [885, 454] on span "Remove Asset" at bounding box center [887, 459] width 112 height 14
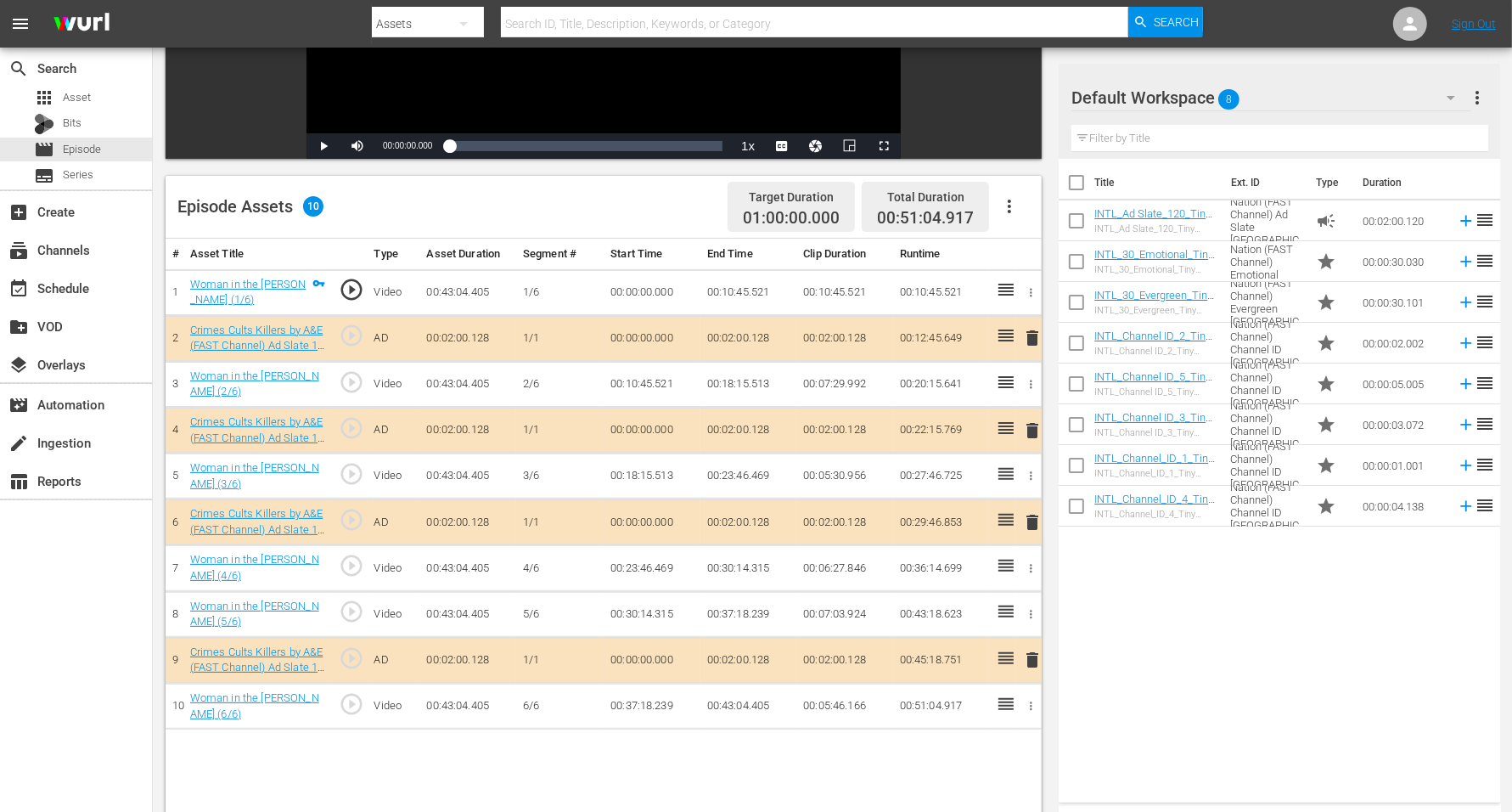
click at [1228, 100] on span "8" at bounding box center [1230, 99] width 21 height 35
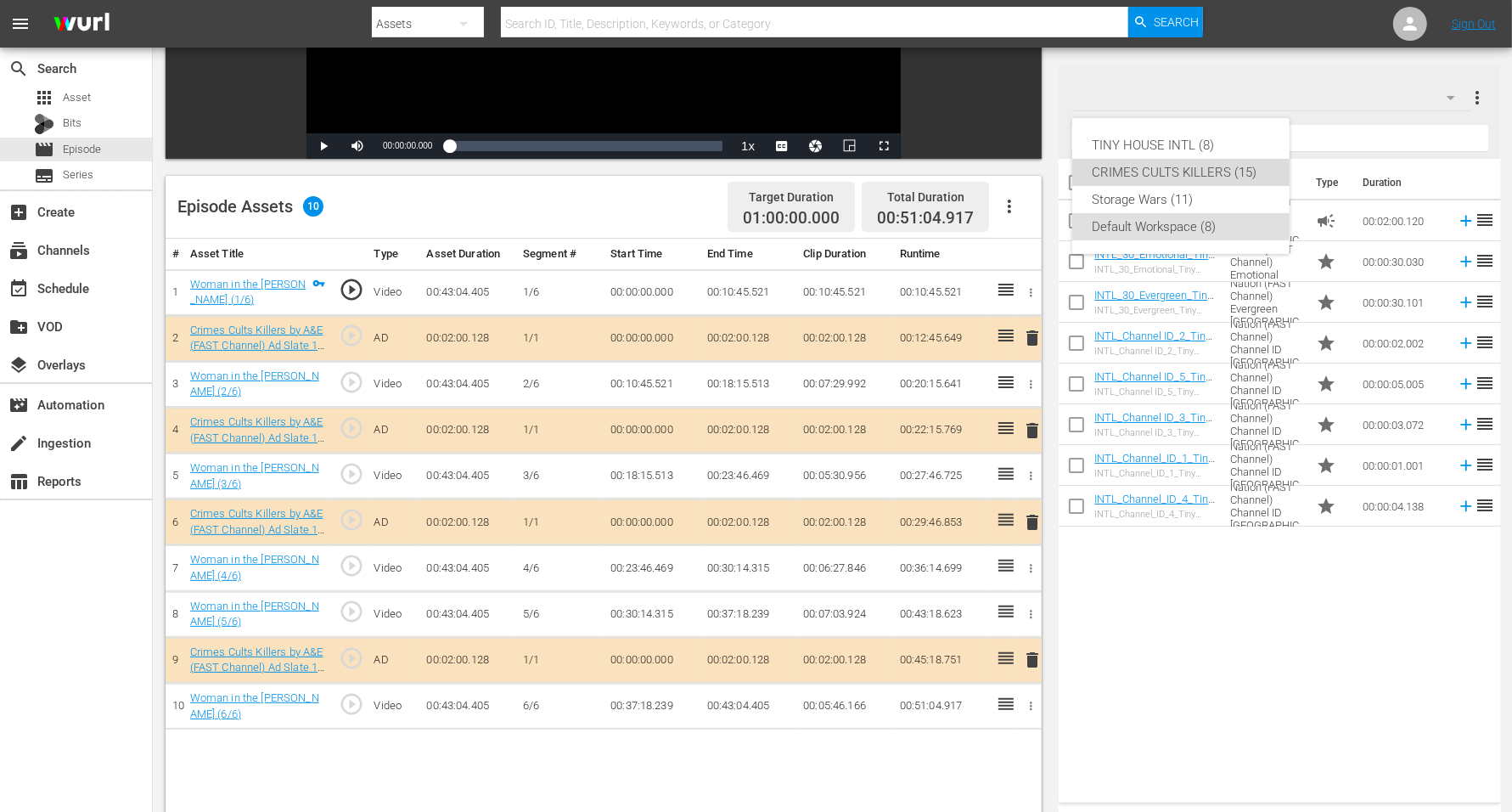
click at [1222, 168] on div "CRIMES CULTS KILLERS (15)" at bounding box center [1180, 172] width 176 height 27
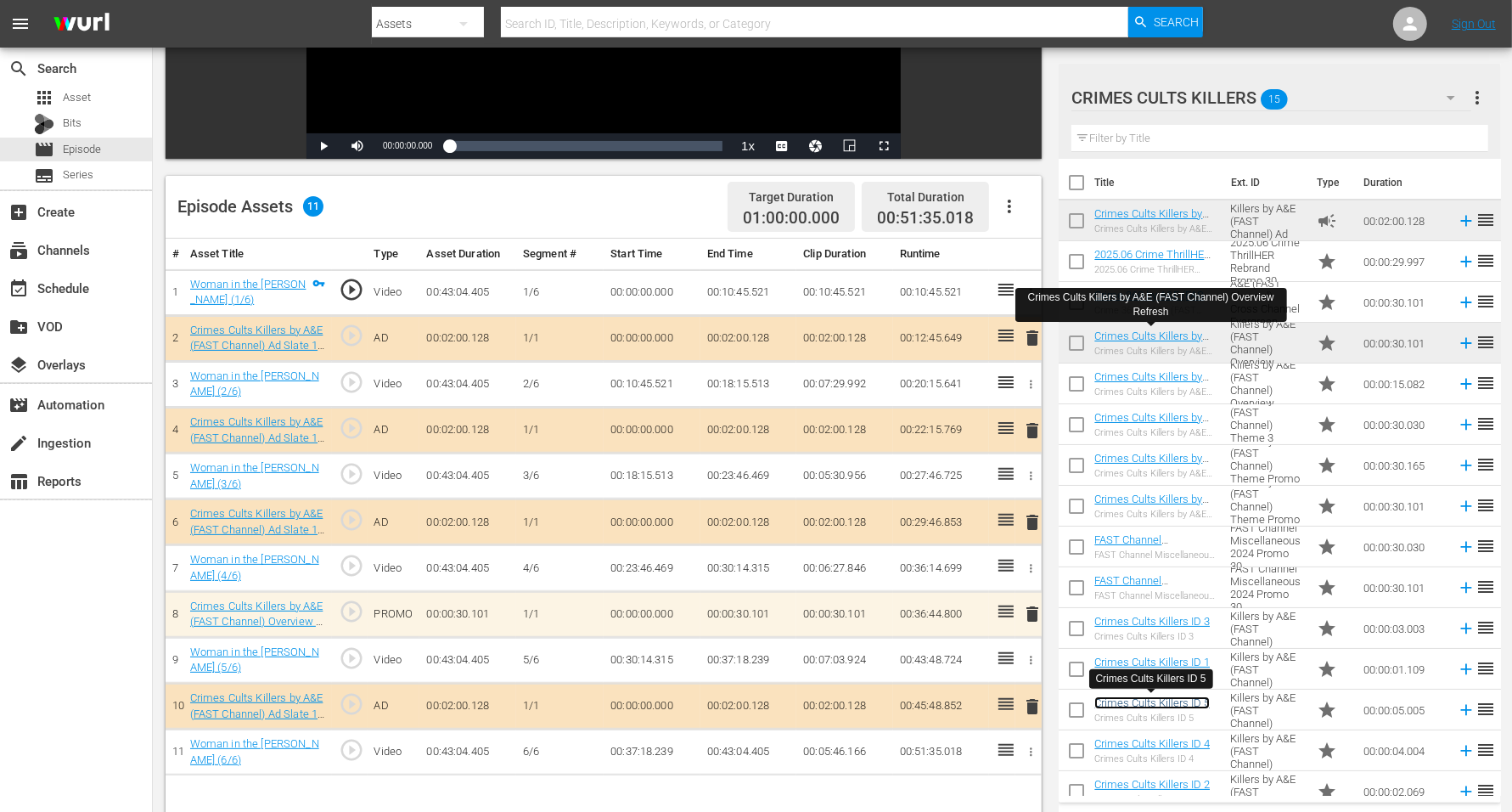
click at [1120, 706] on link "Crimes Cults Killers ID 5" at bounding box center [1152, 703] width 116 height 13
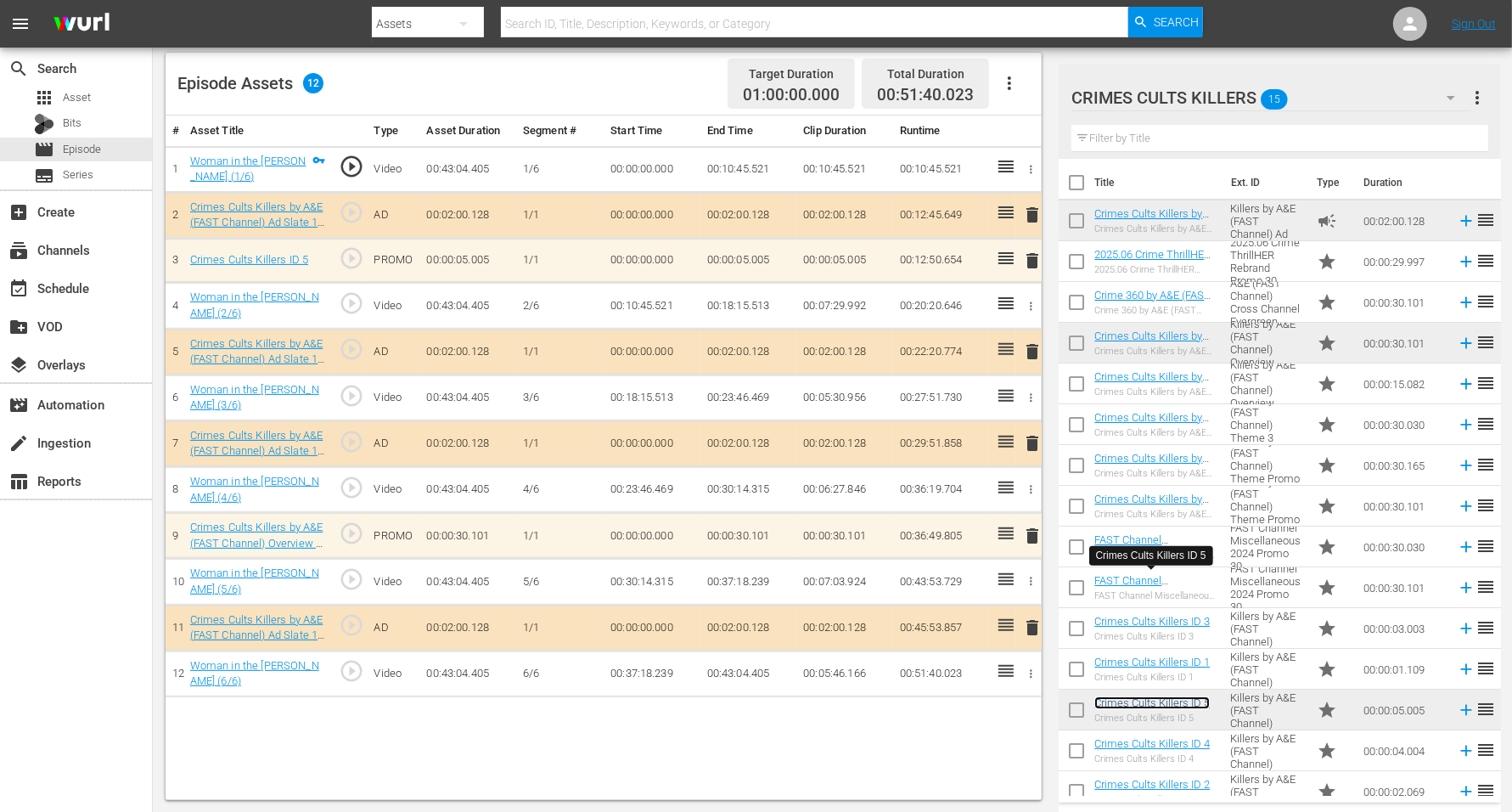
scroll to position [229, 0]
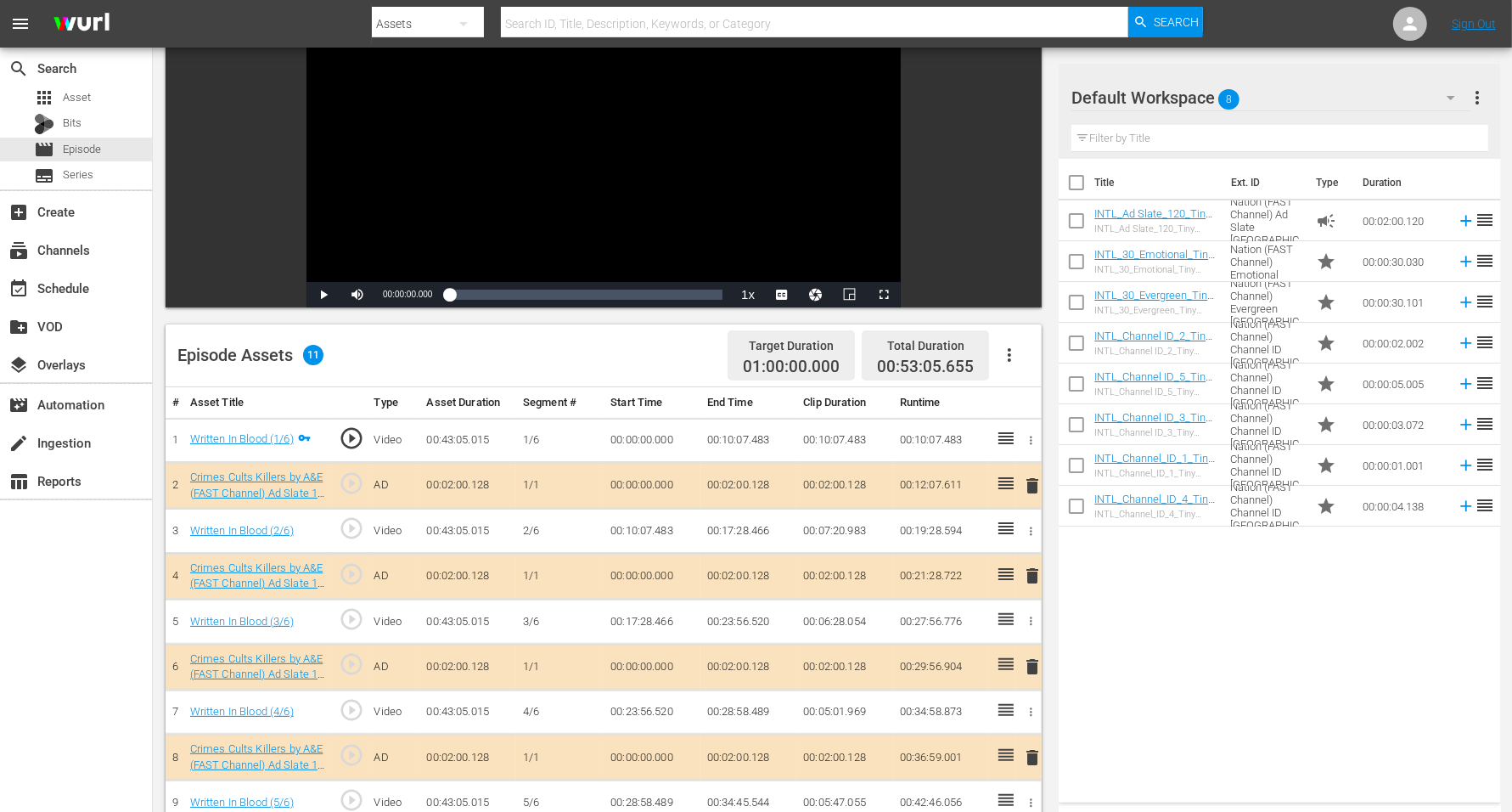
scroll to position [318, 0]
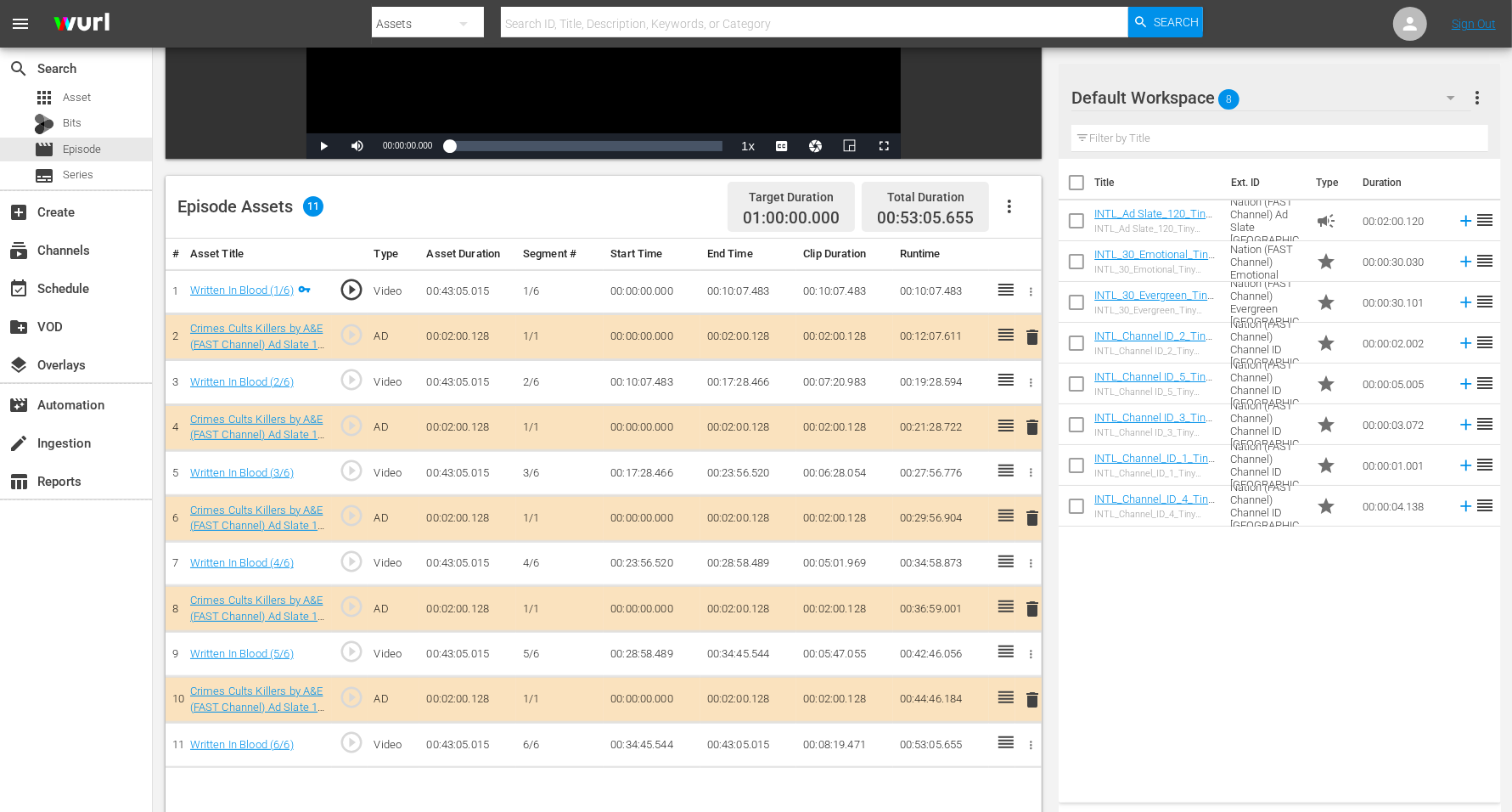
click at [1031, 604] on span "delete" at bounding box center [1032, 609] width 21 height 21
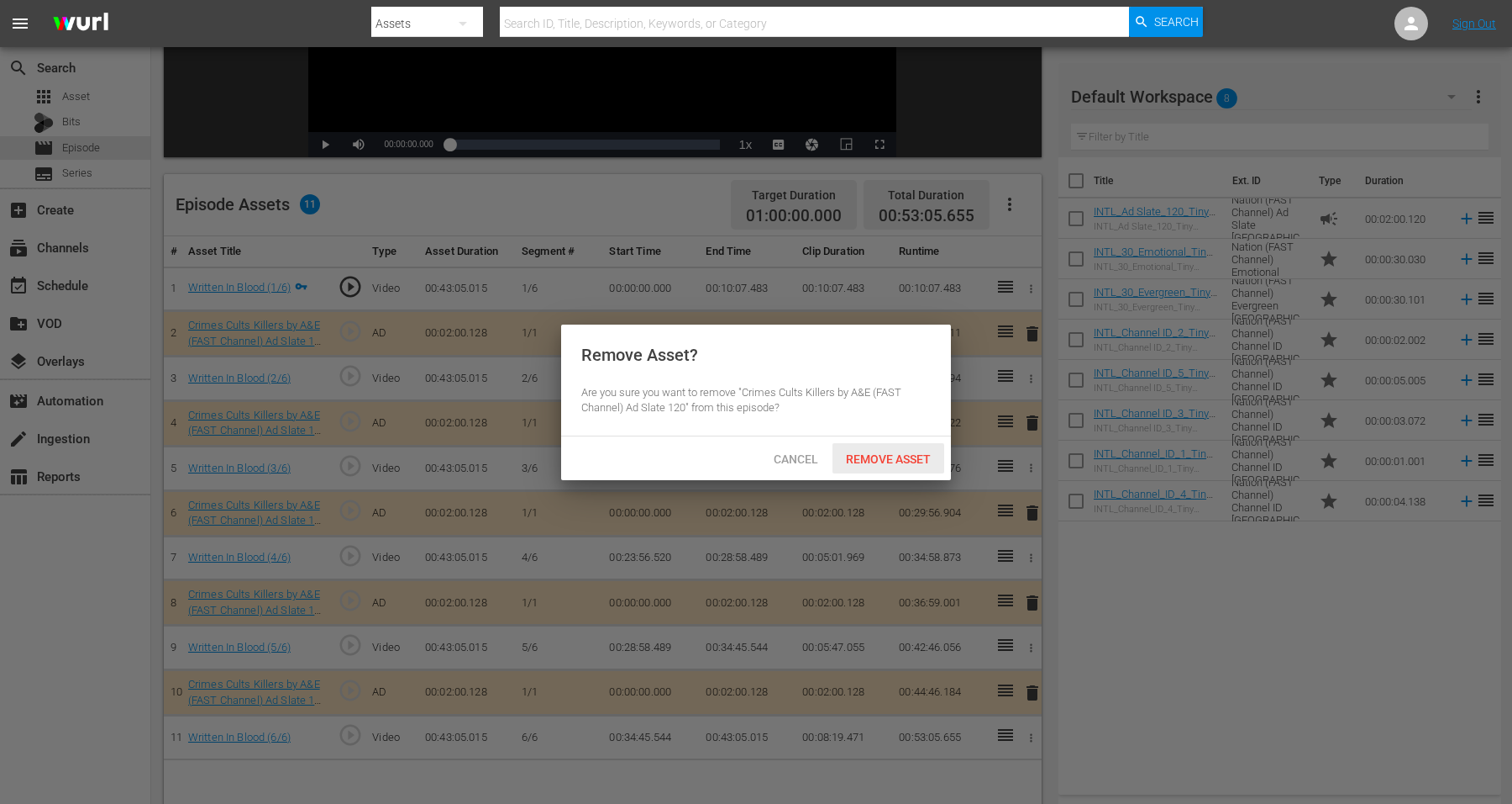
click at [882, 456] on span "Remove Asset" at bounding box center [887, 459] width 112 height 14
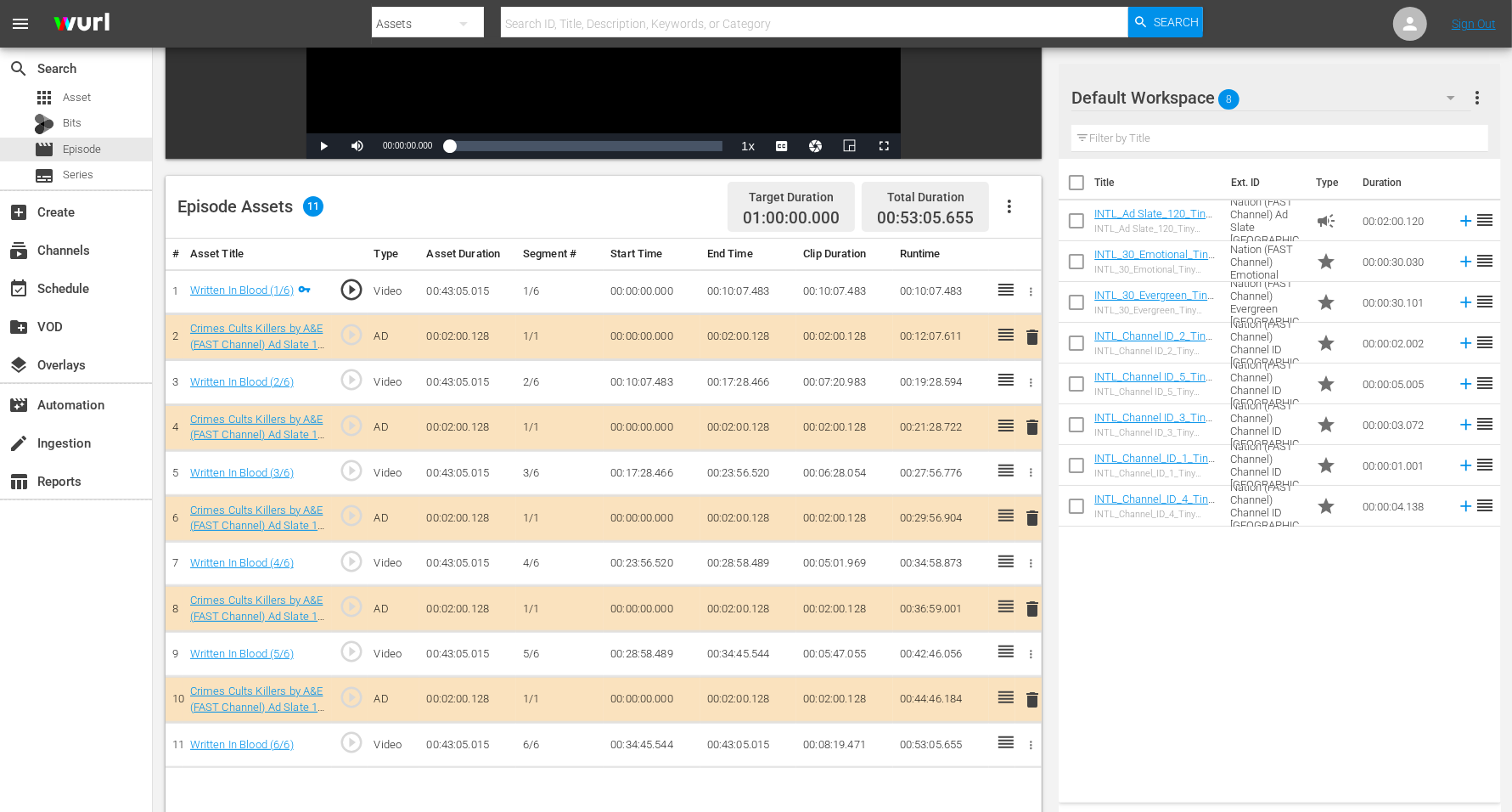
click at [1228, 103] on span "8" at bounding box center [1230, 99] width 21 height 35
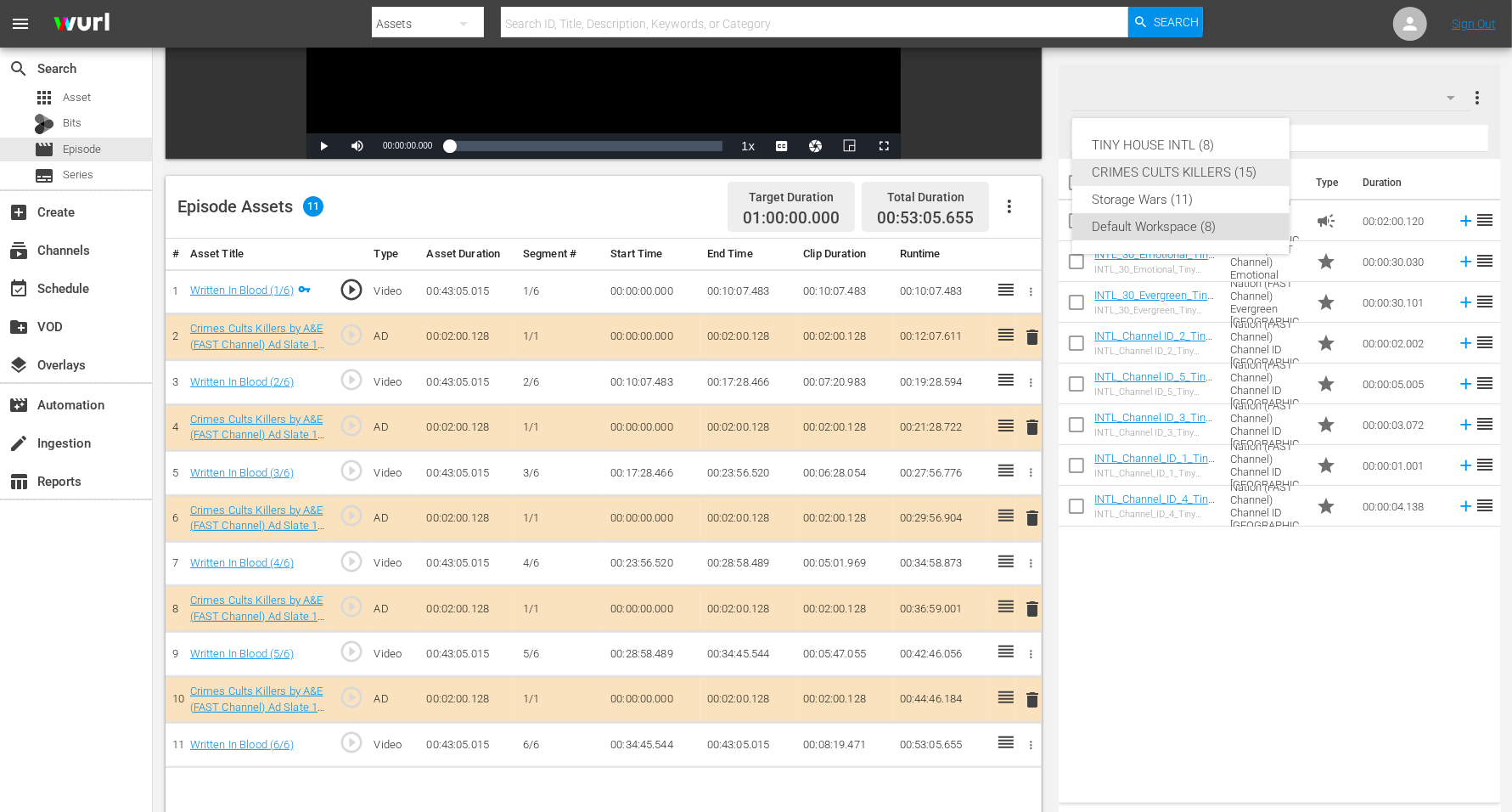
click at [1224, 166] on div "CRIMES CULTS KILLERS (15)" at bounding box center [1180, 172] width 176 height 27
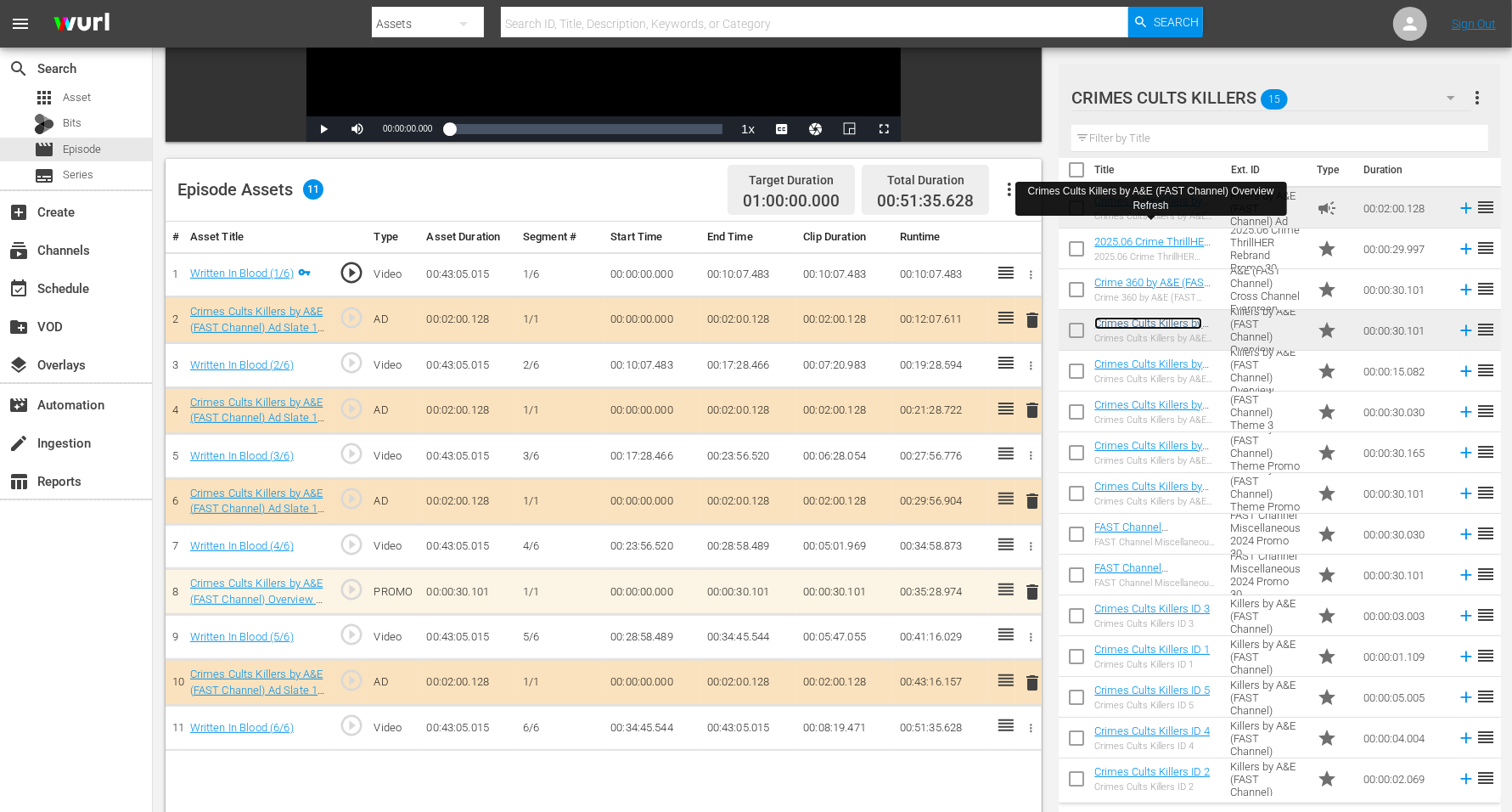
scroll to position [15, 0]
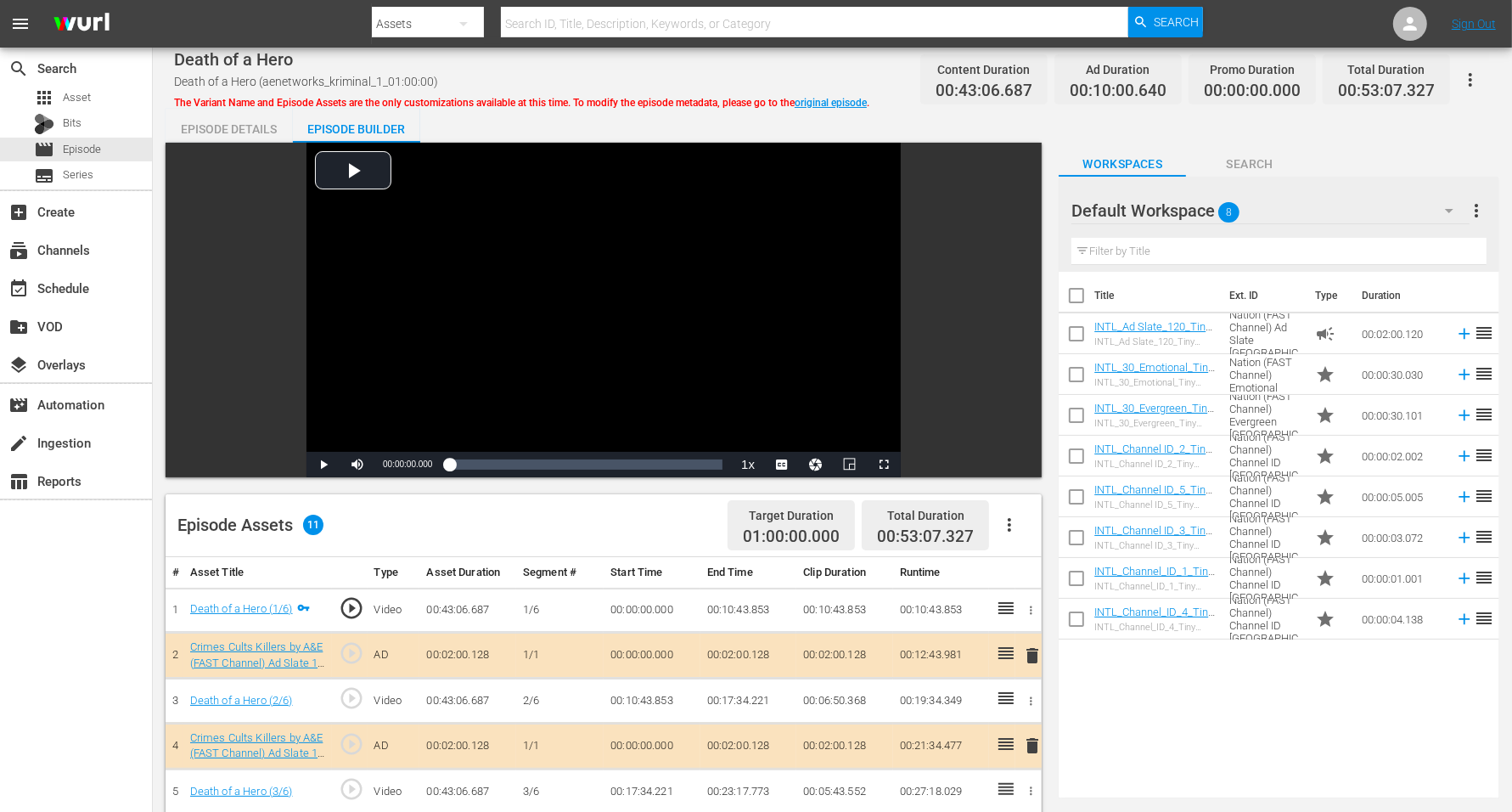
scroll to position [318, 0]
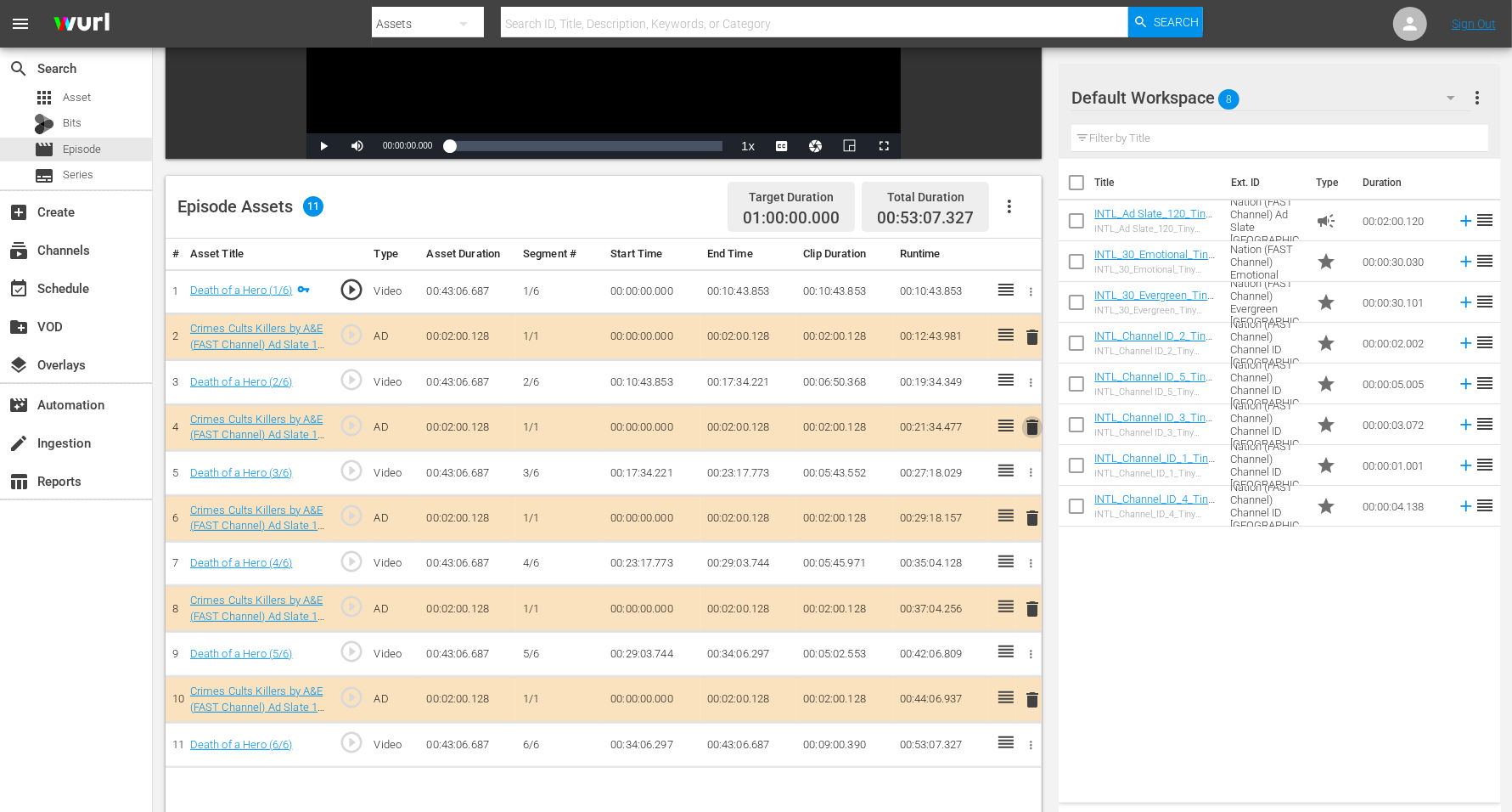
click at [1032, 424] on span "delete" at bounding box center [1032, 427] width 21 height 21
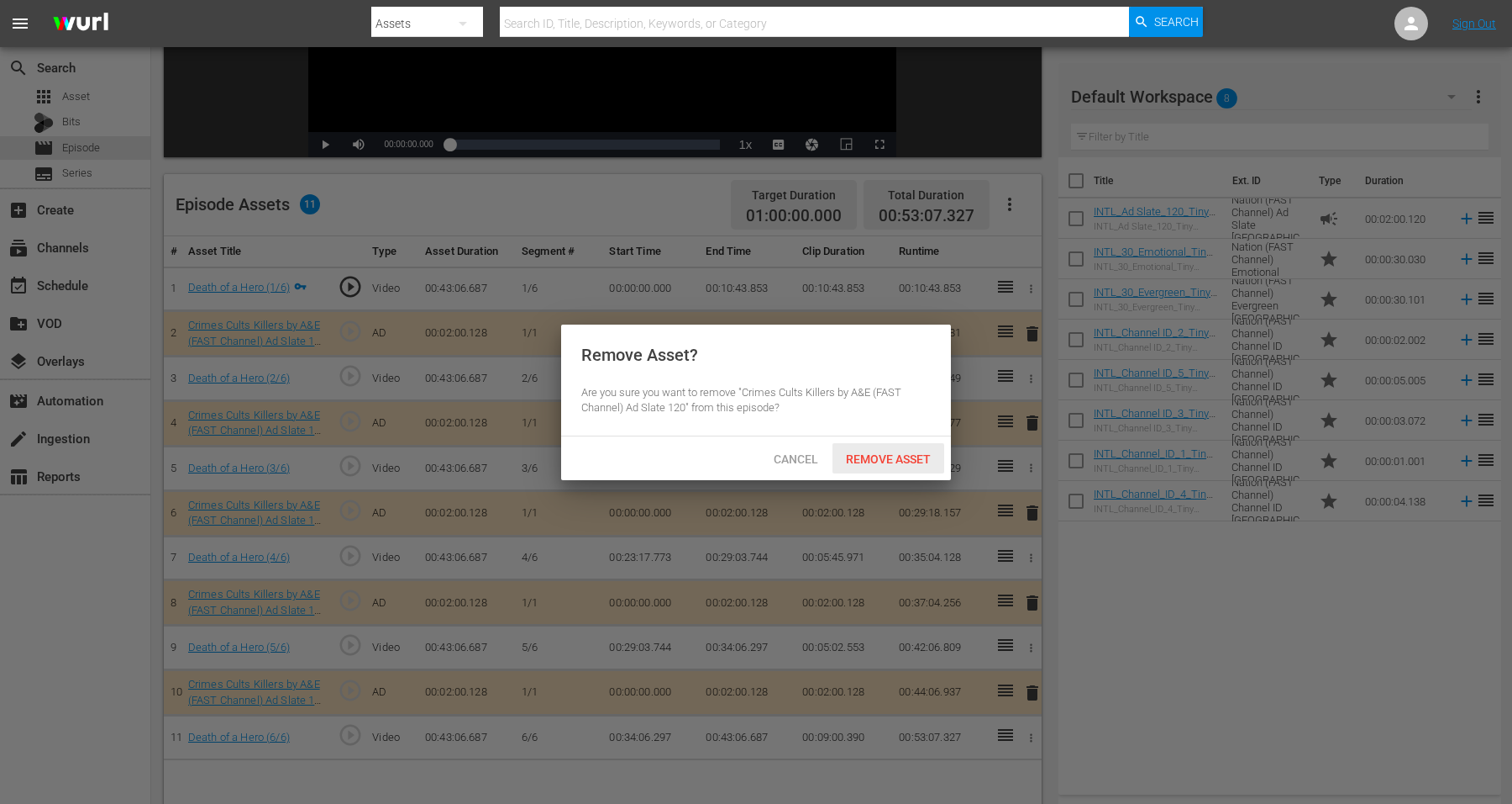
click at [874, 453] on span "Remove Asset" at bounding box center [887, 459] width 112 height 14
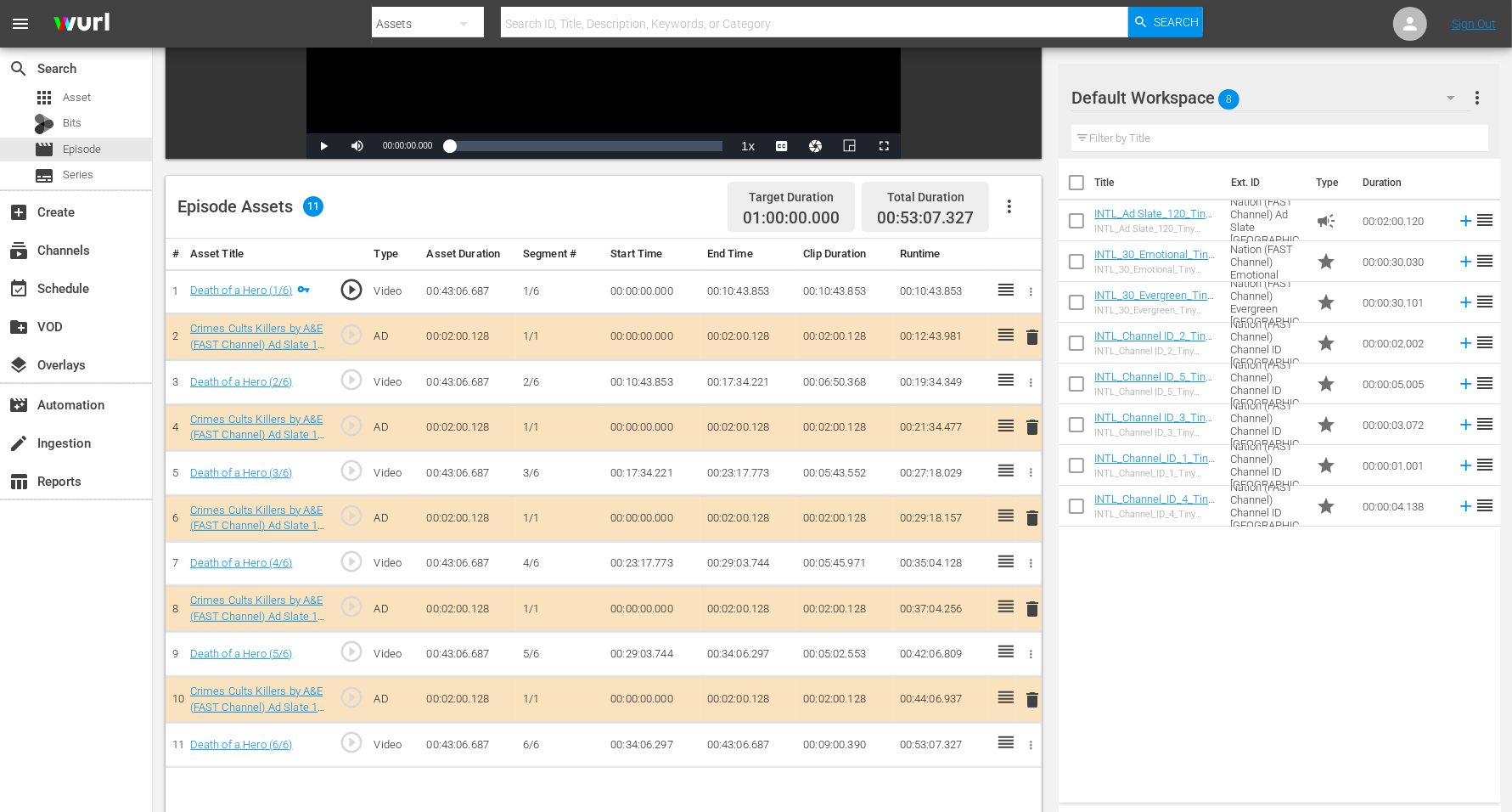
click at [1233, 95] on span "8" at bounding box center [1230, 99] width 21 height 35
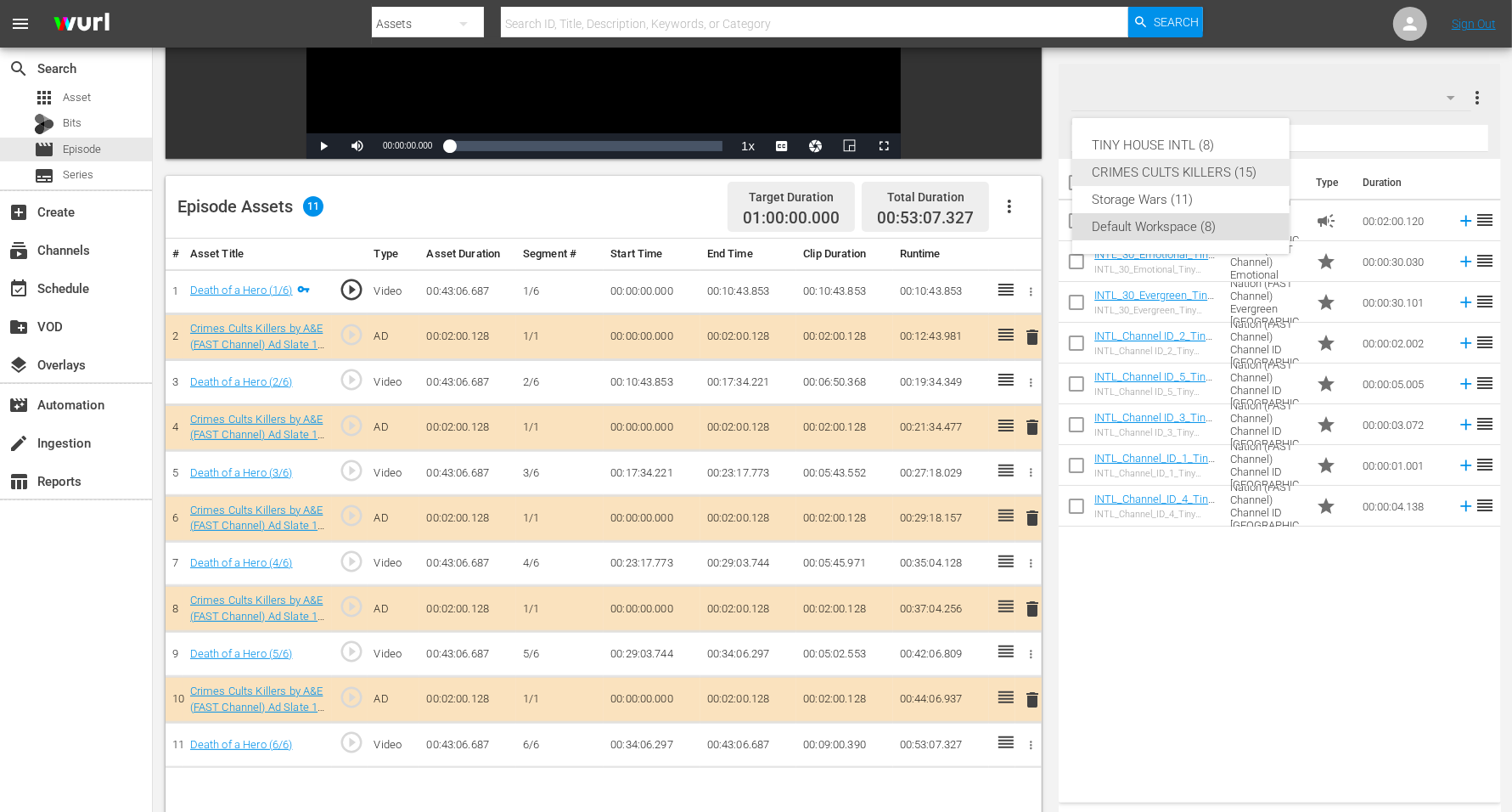
click at [1210, 175] on div "CRIMES CULTS KILLERS (15)" at bounding box center [1180, 172] width 176 height 27
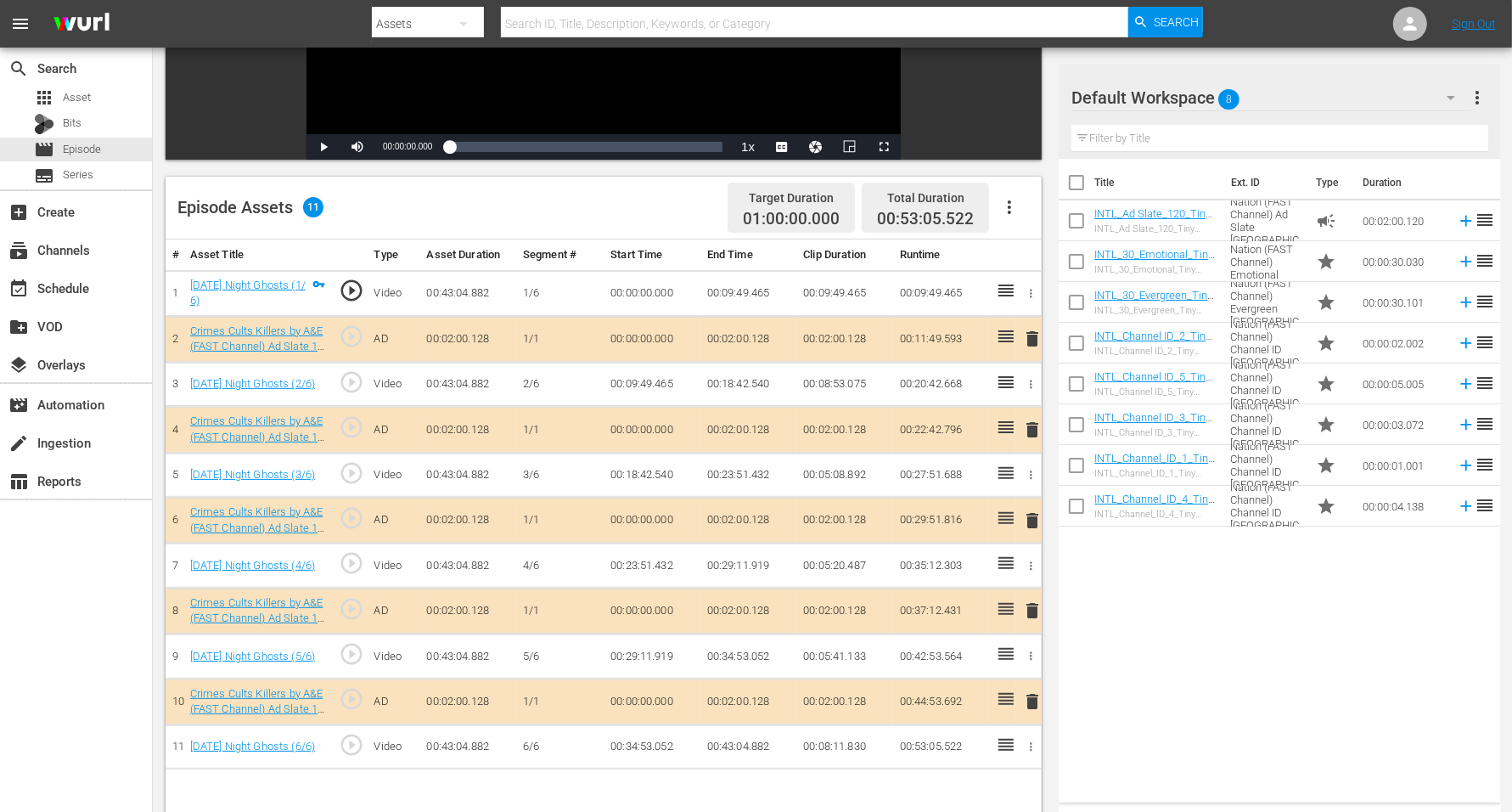
scroll to position [318, 0]
click at [1032, 599] on span "delete" at bounding box center [1032, 610] width 21 height 21
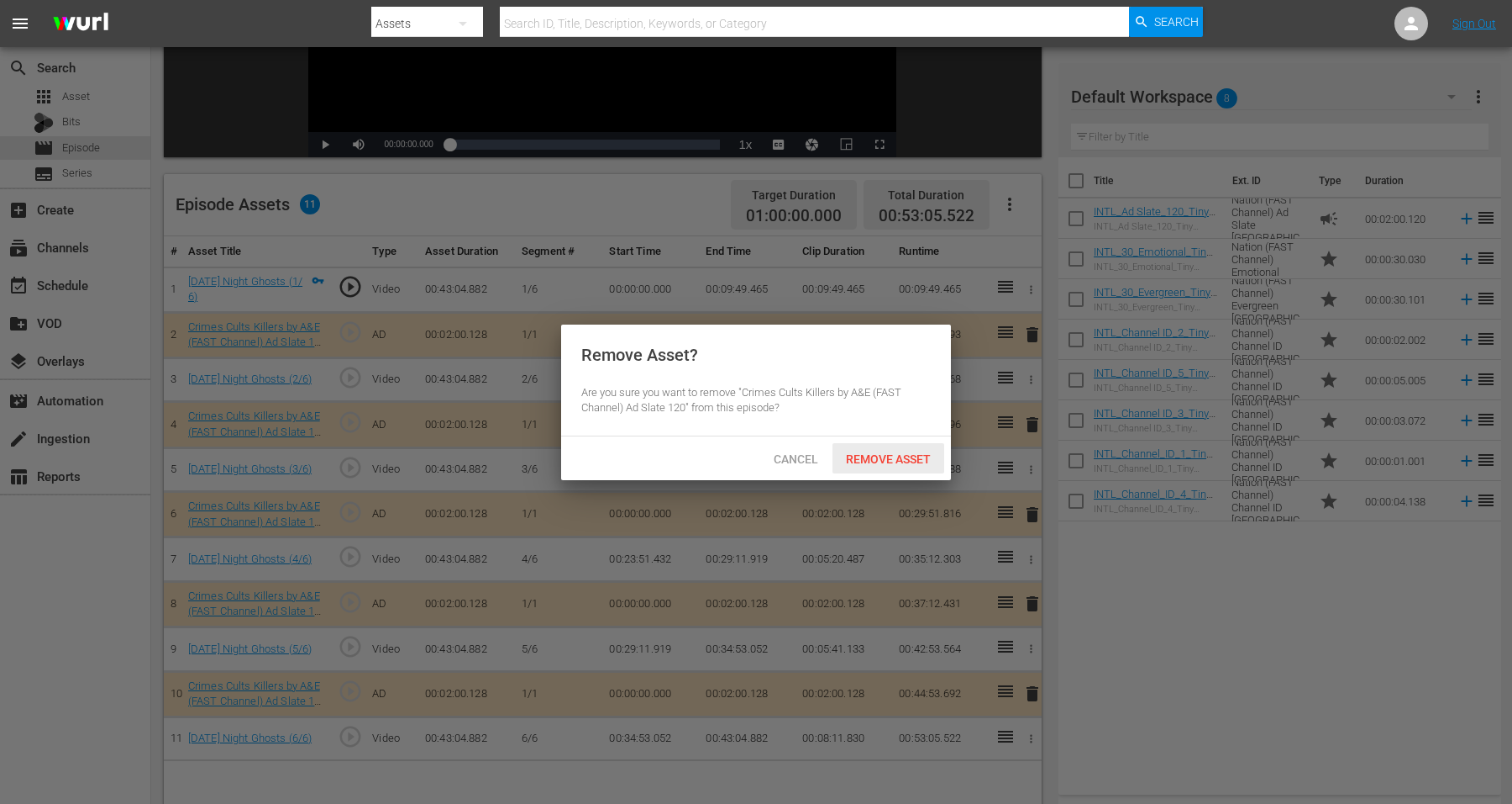
click at [887, 452] on span "Remove Asset" at bounding box center [887, 459] width 112 height 14
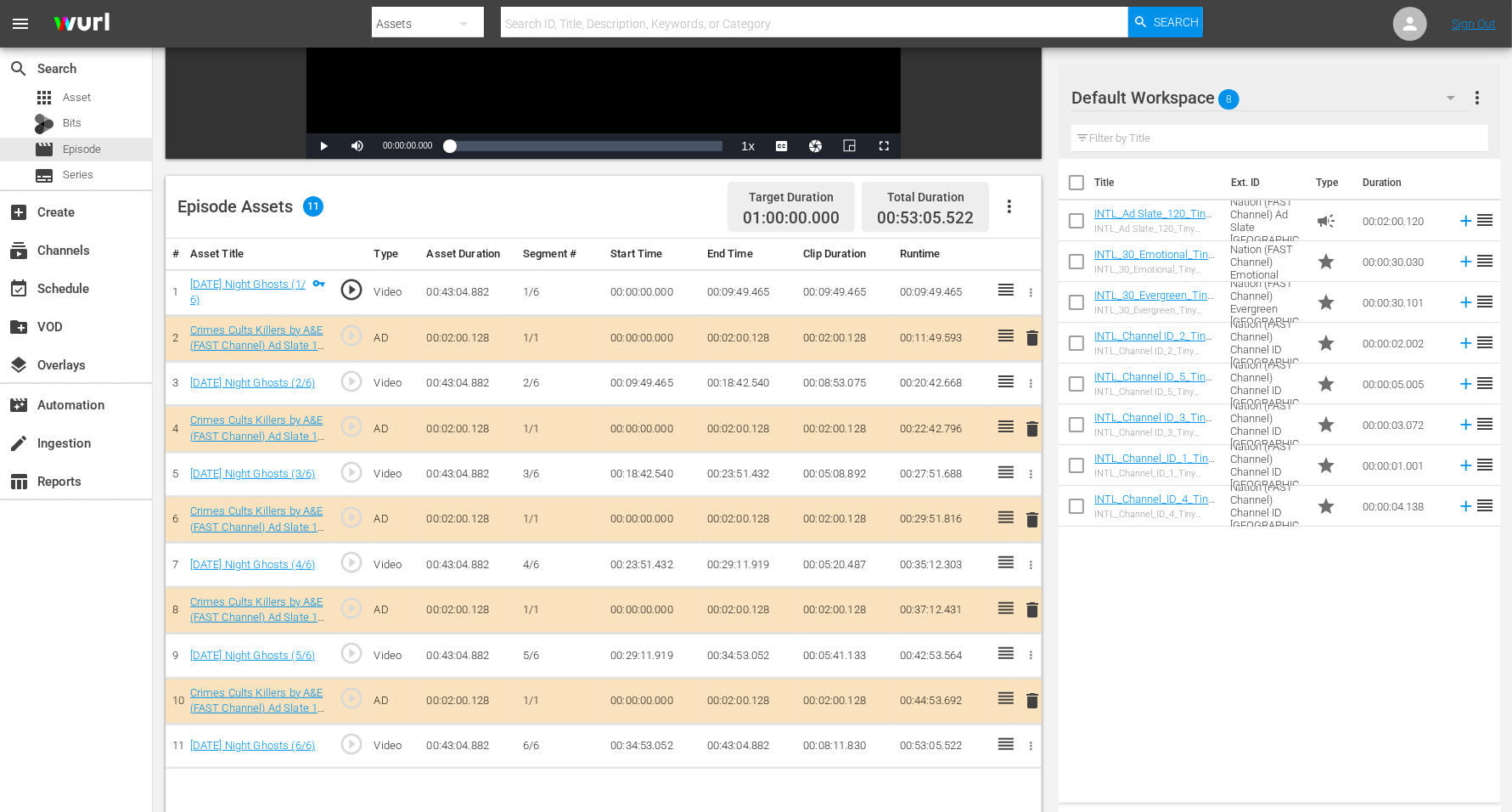
click at [1223, 96] on span "8" at bounding box center [1230, 99] width 21 height 35
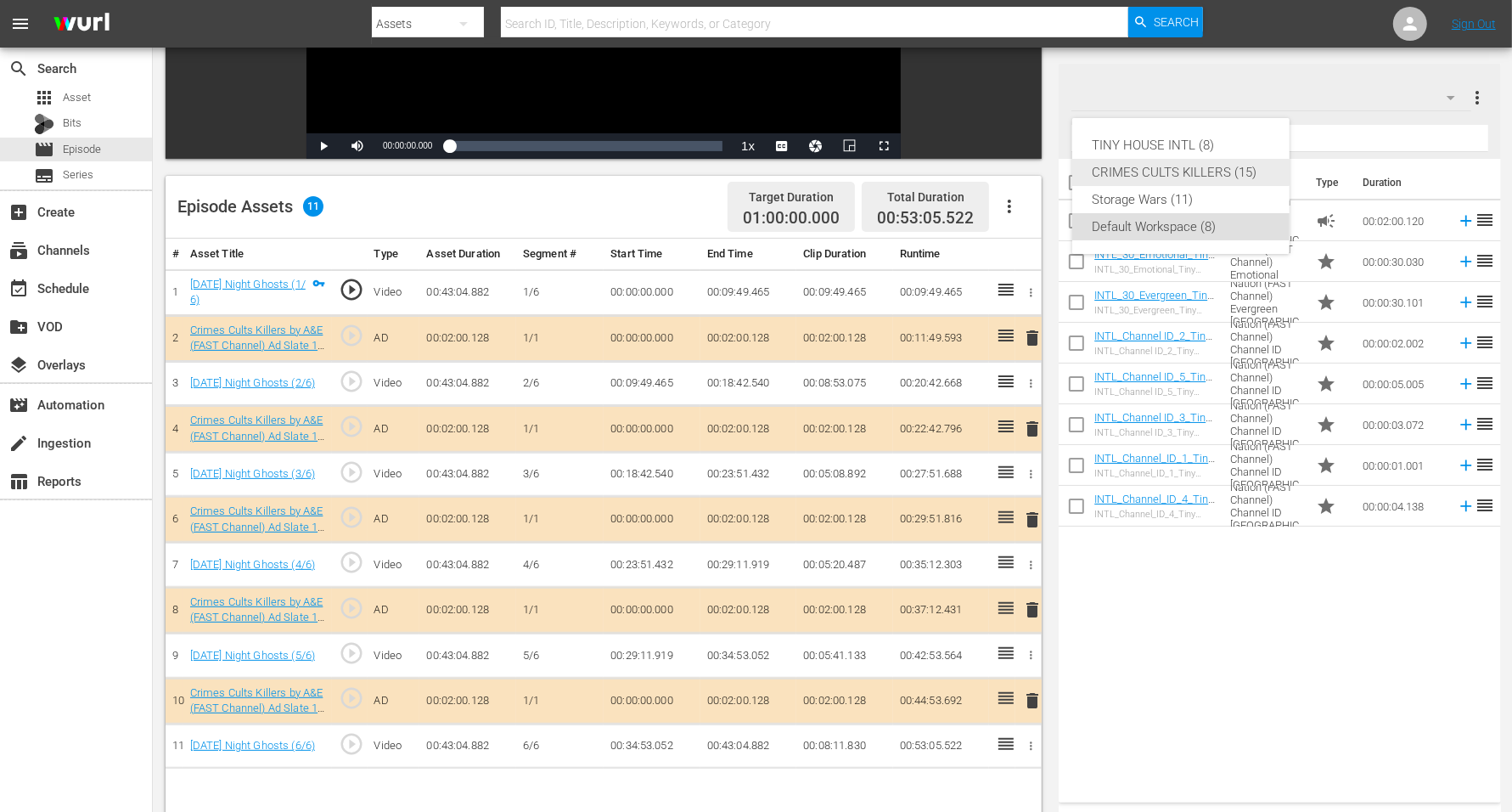
click at [1222, 166] on div "CRIMES CULTS KILLERS (15)" at bounding box center [1180, 172] width 176 height 27
